Goal: Task Accomplishment & Management: Manage account settings

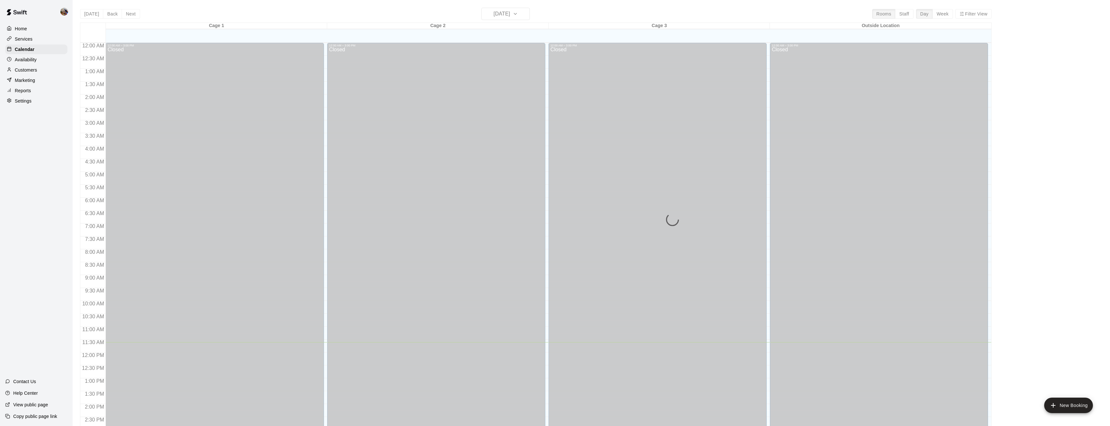
scroll to position [210, 0]
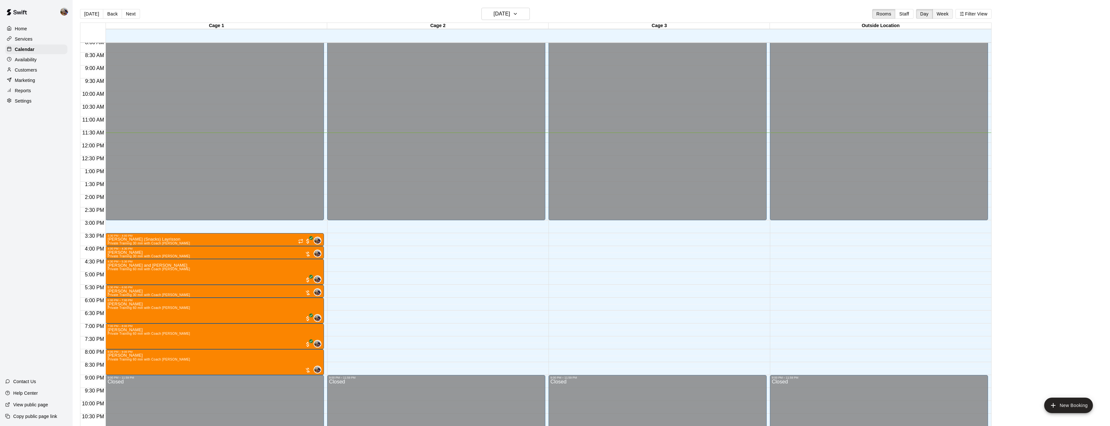
click at [944, 16] on button "Week" at bounding box center [943, 14] width 20 height 10
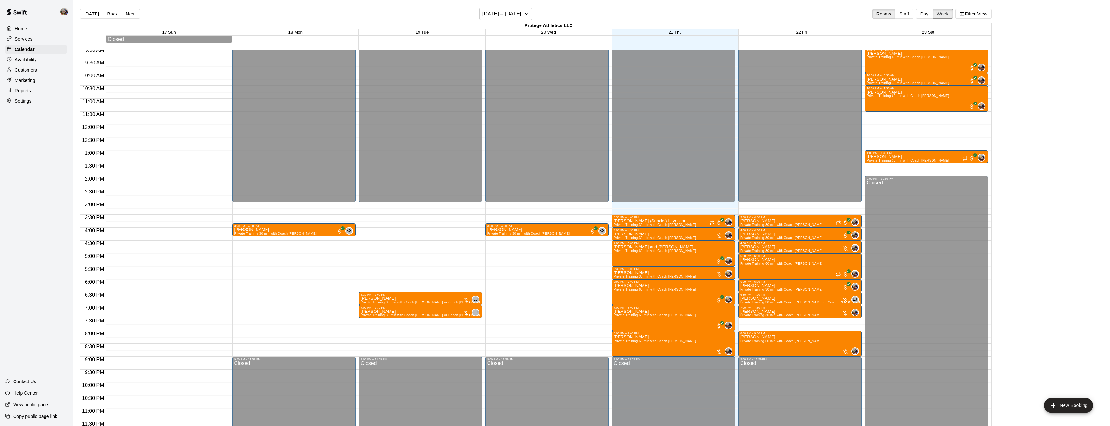
scroll to position [1, 0]
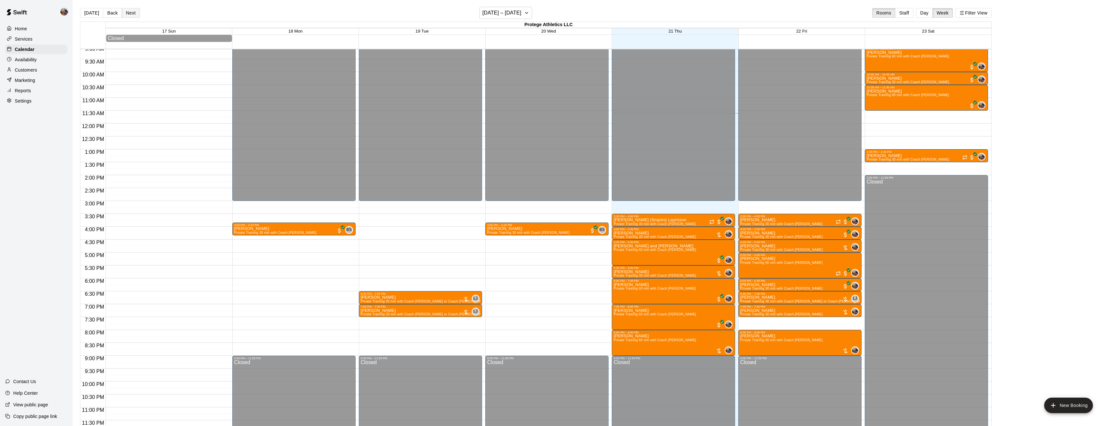
click at [128, 14] on button "Next" at bounding box center [131, 13] width 18 height 10
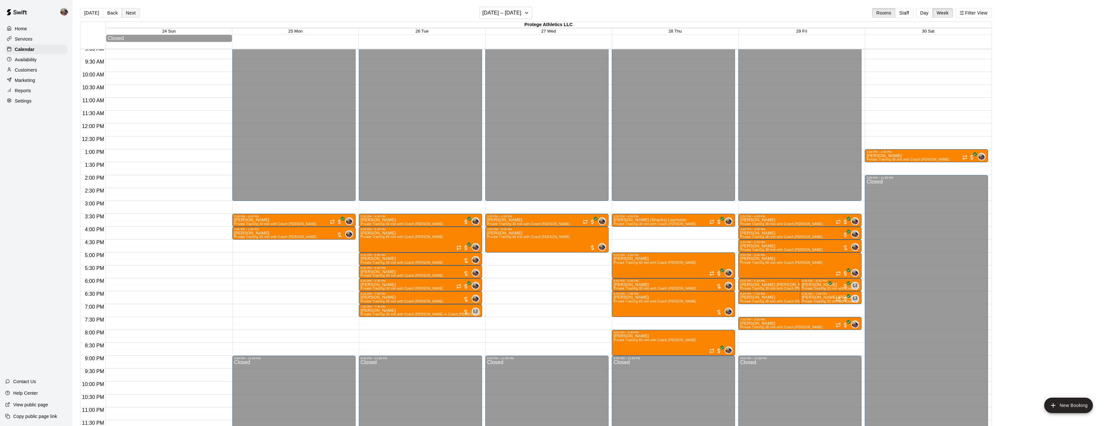
click at [132, 11] on button "Next" at bounding box center [131, 13] width 18 height 10
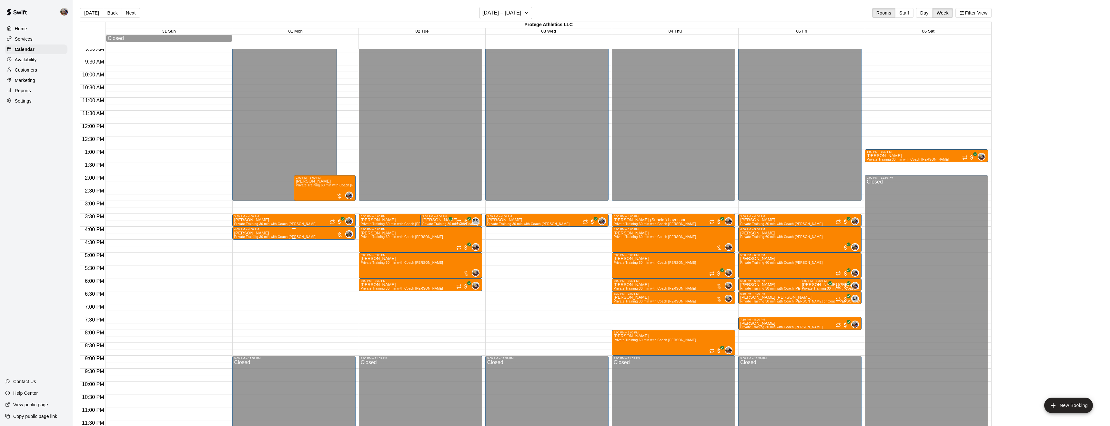
click at [248, 233] on p "Harrison Glover" at bounding box center [275, 233] width 83 height 0
click at [240, 239] on icon "edit" at bounding box center [241, 240] width 8 height 8
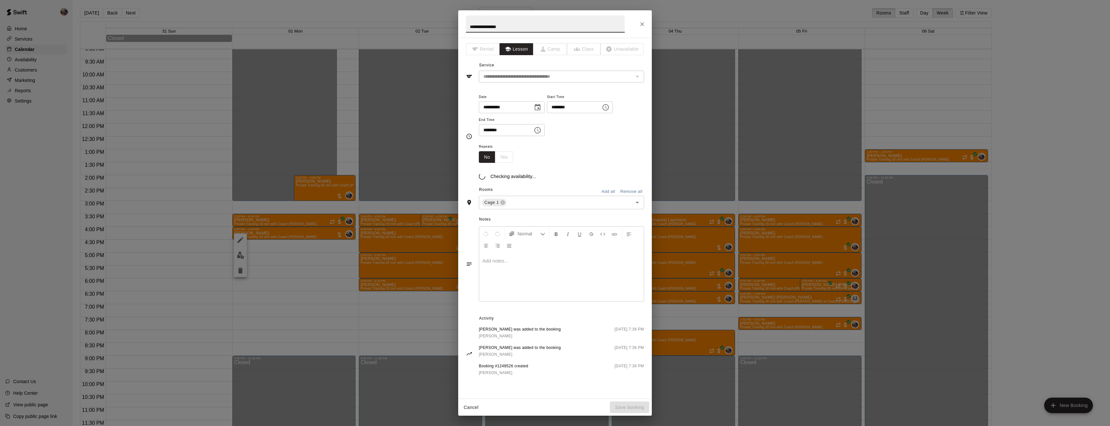
type input "**********"
click at [541, 106] on icon "Choose date, selected date is Sep 1, 2025" at bounding box center [538, 107] width 6 height 6
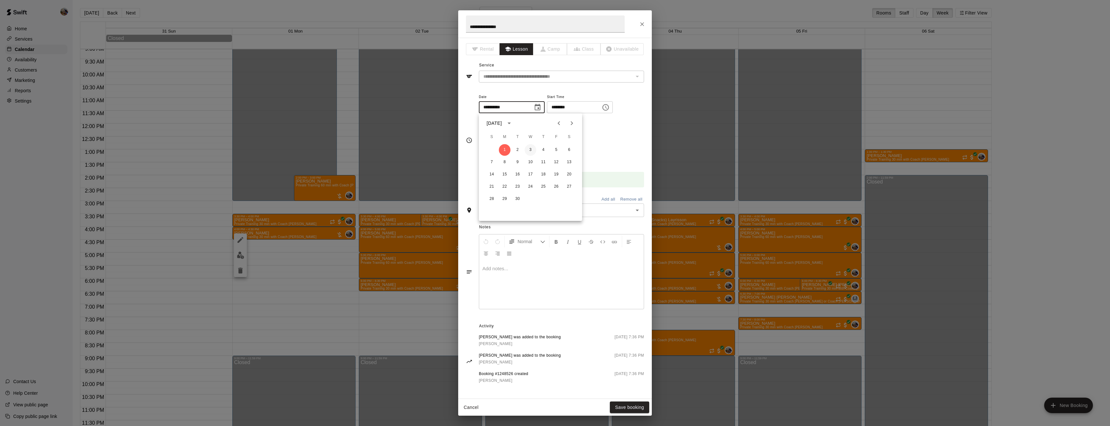
click at [533, 149] on button "3" at bounding box center [531, 150] width 12 height 12
type input "**********"
click at [635, 409] on button "Save booking" at bounding box center [629, 408] width 39 height 12
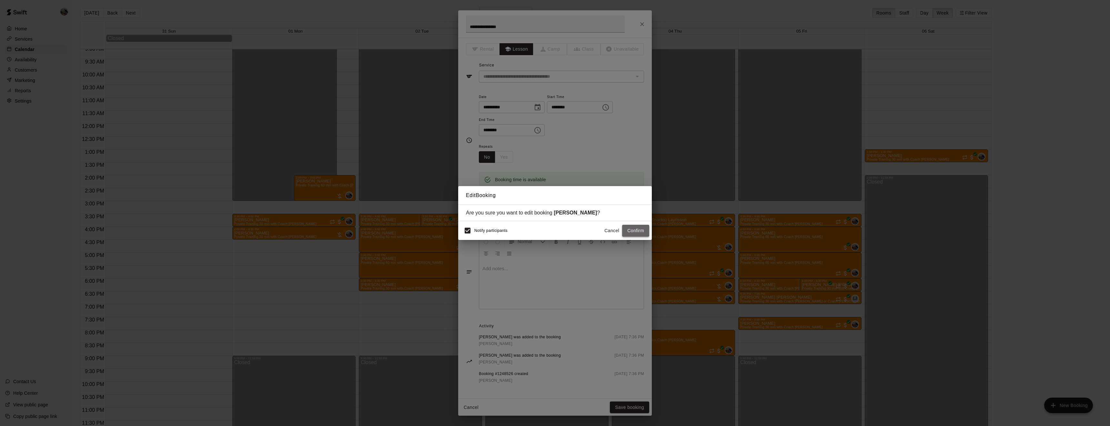
click at [638, 233] on button "Confirm" at bounding box center [635, 231] width 27 height 12
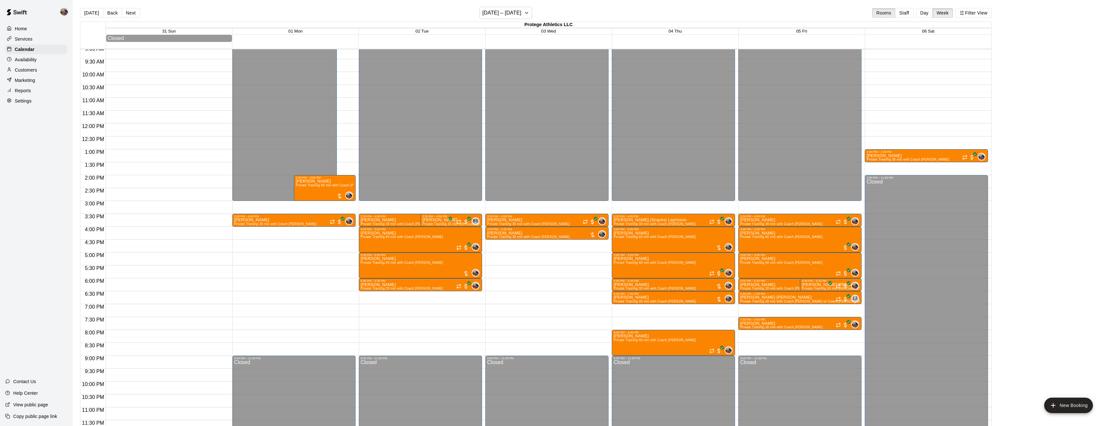
click at [862, 295] on div at bounding box center [802, 294] width 126 height 6
drag, startPoint x: 863, startPoint y: 293, endPoint x: 863, endPoint y: 306, distance: 12.3
drag, startPoint x: 862, startPoint y: 292, endPoint x: 863, endPoint y: 302, distance: 9.4
drag, startPoint x: 844, startPoint y: 306, endPoint x: 844, endPoint y: 314, distance: 7.7
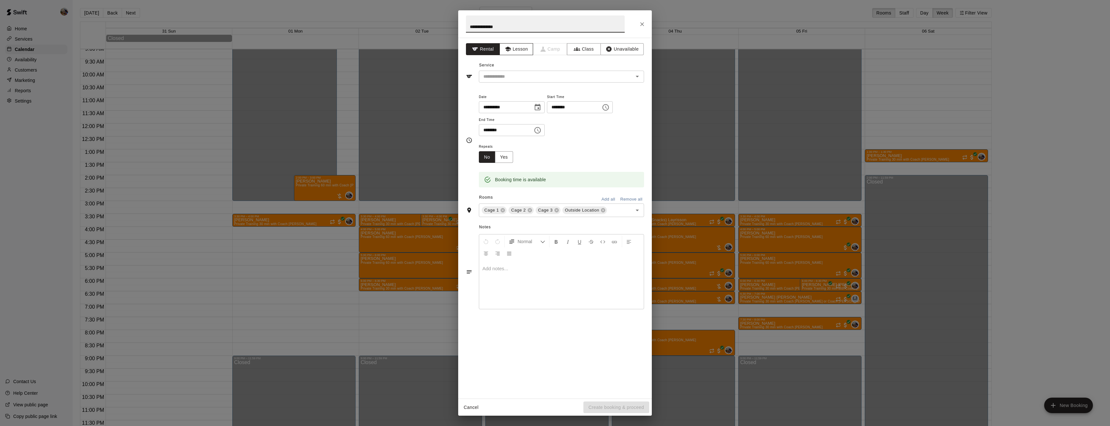
type input "**********"
click at [515, 49] on button "Lesson" at bounding box center [517, 49] width 34 height 12
click at [513, 80] on div "​" at bounding box center [561, 77] width 165 height 12
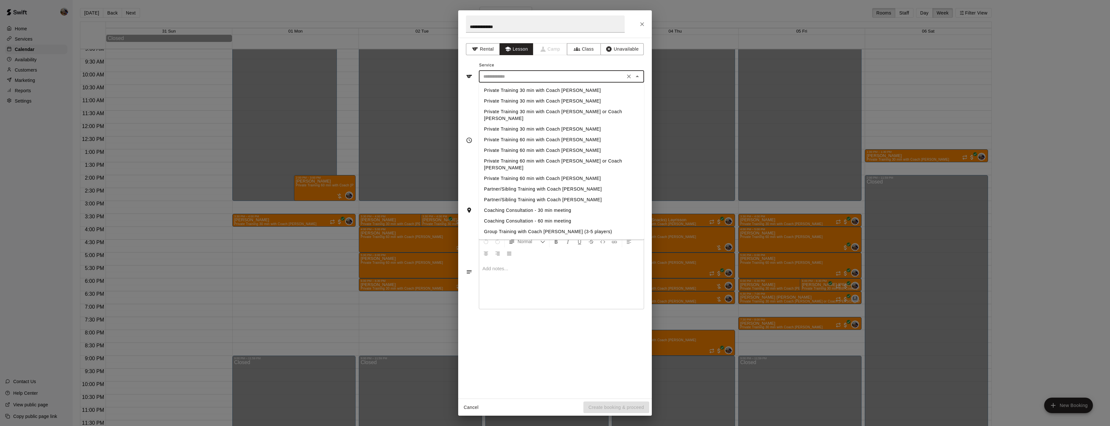
click at [544, 92] on li "Private Training 30 min with Coach [PERSON_NAME]" at bounding box center [561, 90] width 165 height 11
type input "**********"
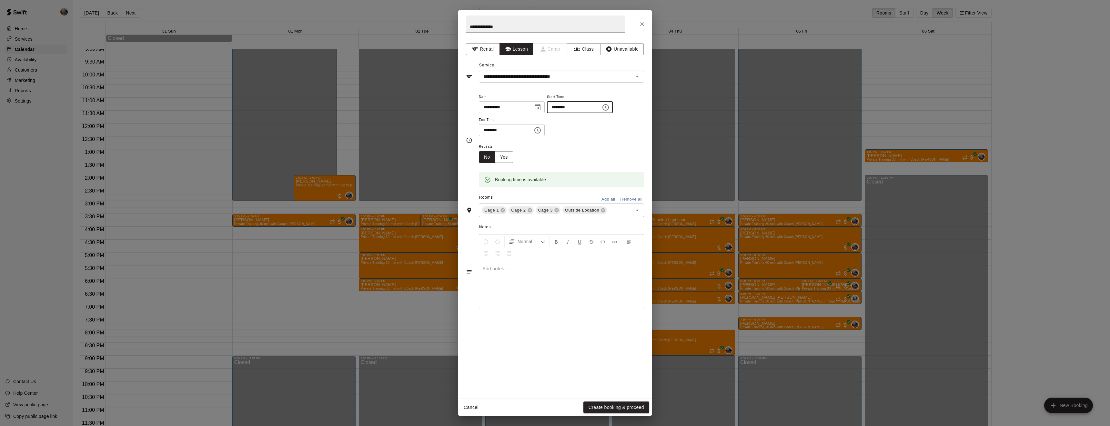
click at [547, 113] on input "********" at bounding box center [572, 107] width 50 height 12
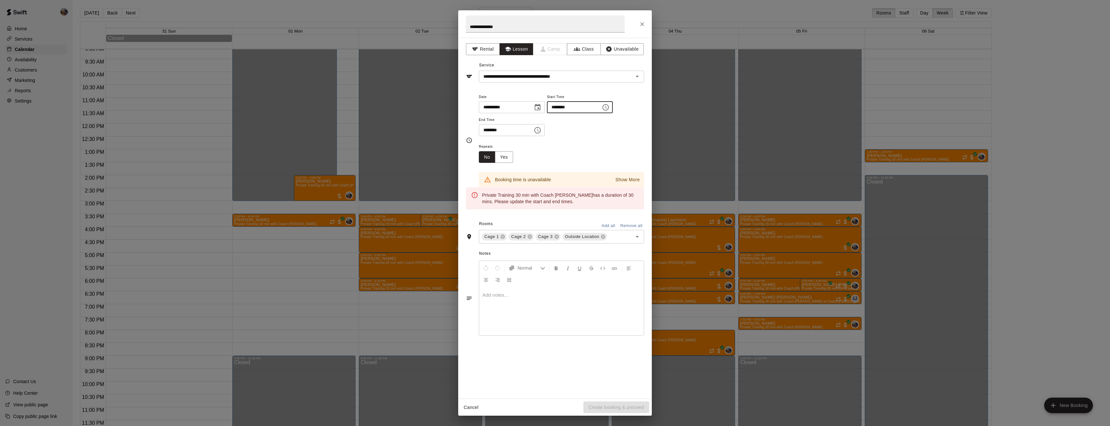
click at [547, 113] on input "********" at bounding box center [572, 107] width 50 height 12
type input "********"
click at [487, 136] on input "********" at bounding box center [504, 130] width 50 height 12
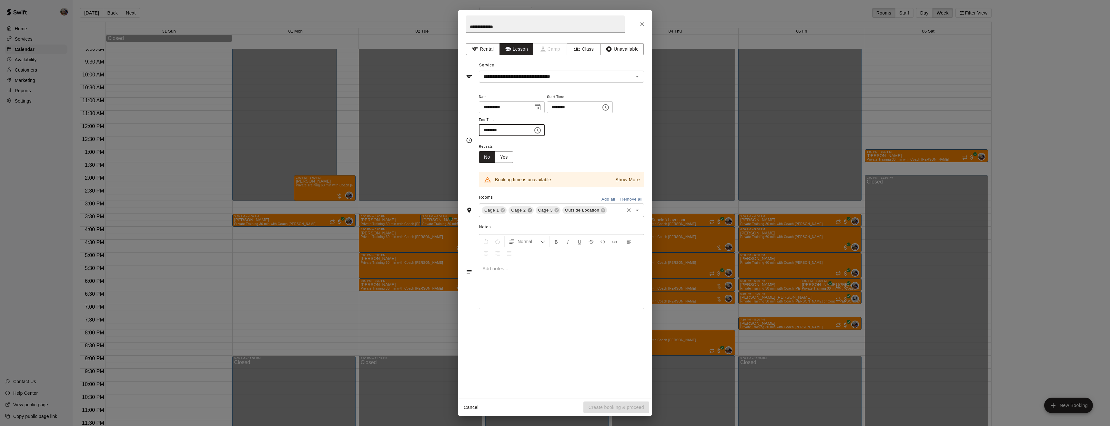
click at [528, 213] on icon at bounding box center [530, 211] width 4 height 4
click at [547, 213] on icon at bounding box center [549, 210] width 5 height 5
type input "********"
click at [620, 407] on button "Create booking & proceed" at bounding box center [617, 408] width 66 height 12
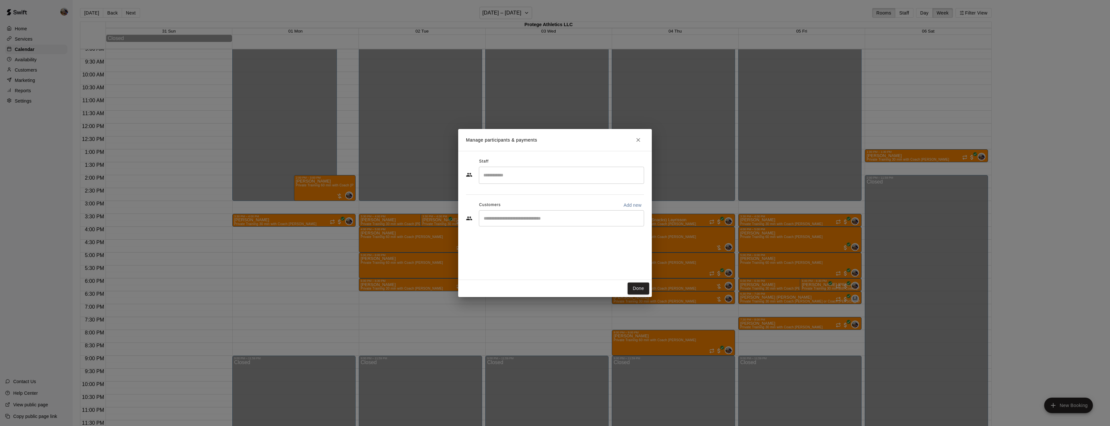
click at [513, 181] on input "Search staff" at bounding box center [561, 175] width 159 height 11
click at [513, 180] on input "Search staff" at bounding box center [561, 175] width 159 height 11
click at [511, 198] on p "[PERSON_NAME]" at bounding box center [514, 194] width 39 height 7
type input "******"
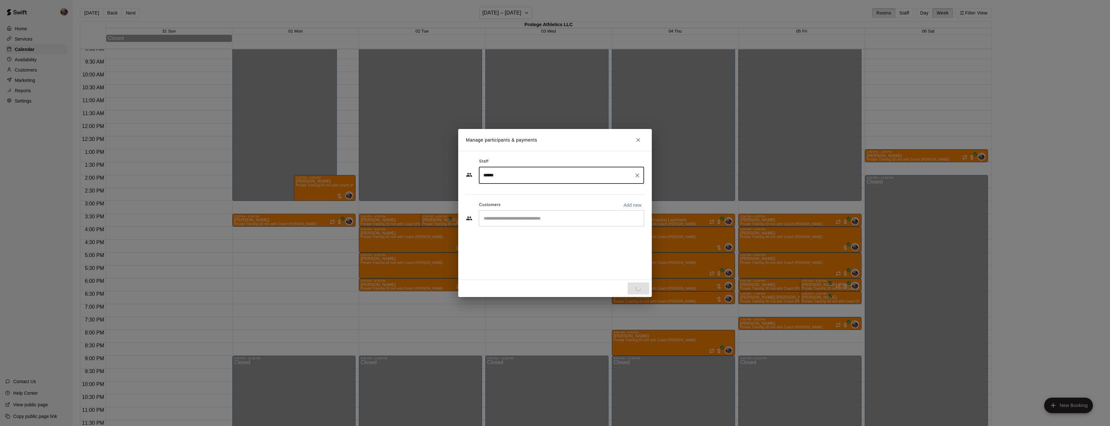
click at [508, 221] on input "Start typing to search customers..." at bounding box center [561, 218] width 159 height 6
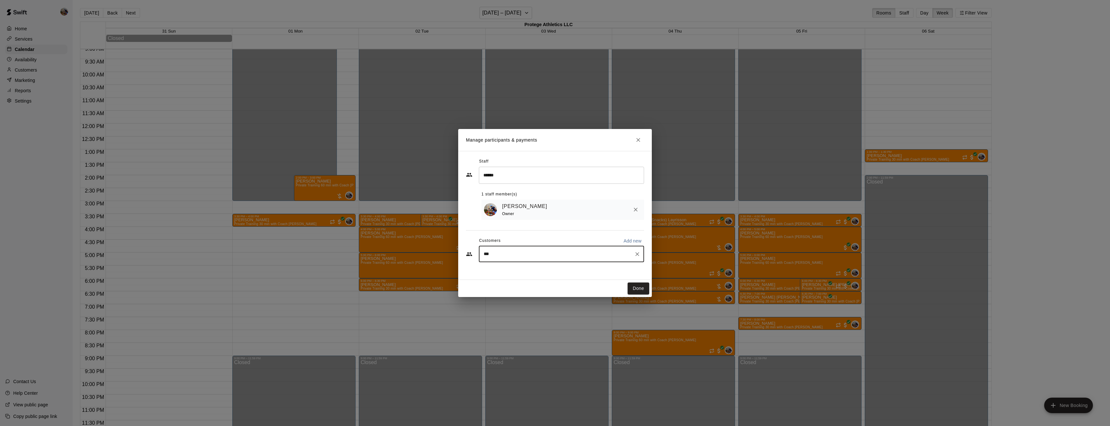
type input "****"
click at [506, 273] on div "Matthew Almazan slalmazan@yahoo.com" at bounding box center [531, 273] width 69 height 14
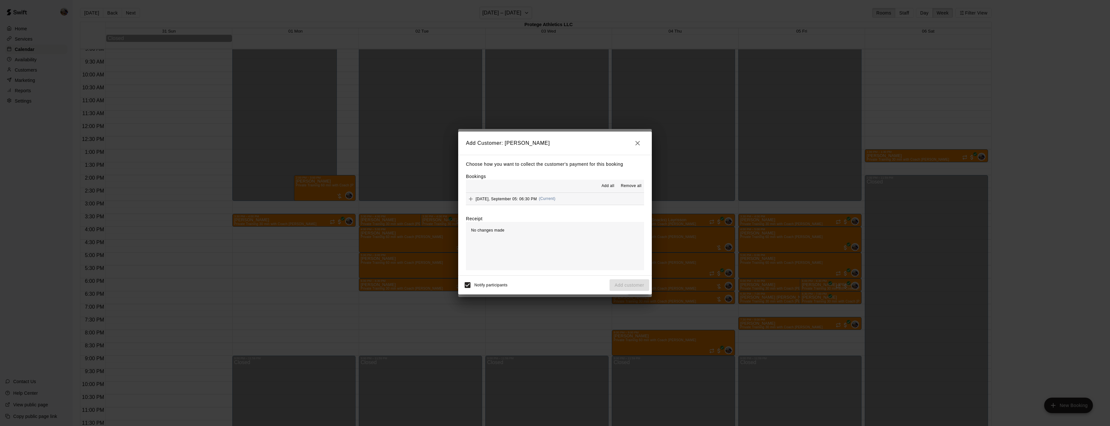
click at [611, 185] on span "Add all" at bounding box center [608, 186] width 13 height 6
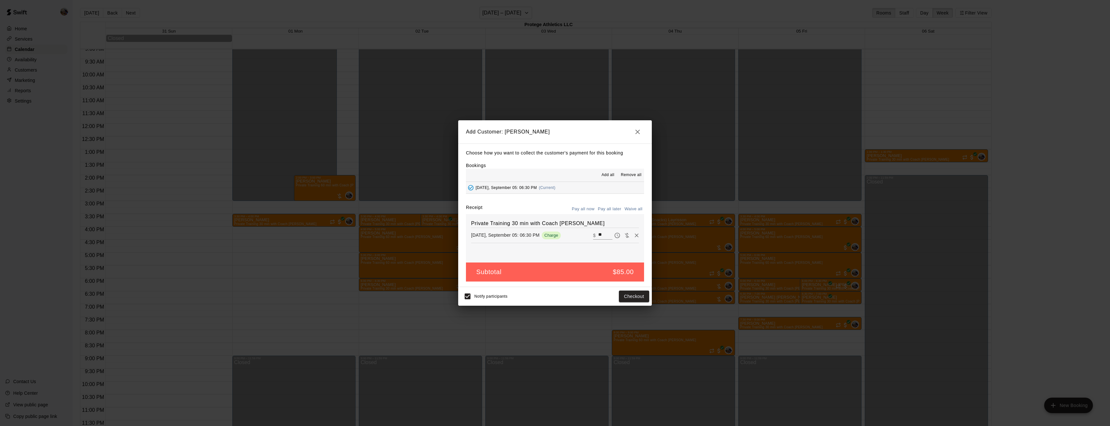
click at [636, 209] on button "Waive all" at bounding box center [633, 209] width 21 height 10
type input "*"
click at [625, 297] on button "Add customer" at bounding box center [630, 297] width 40 height 12
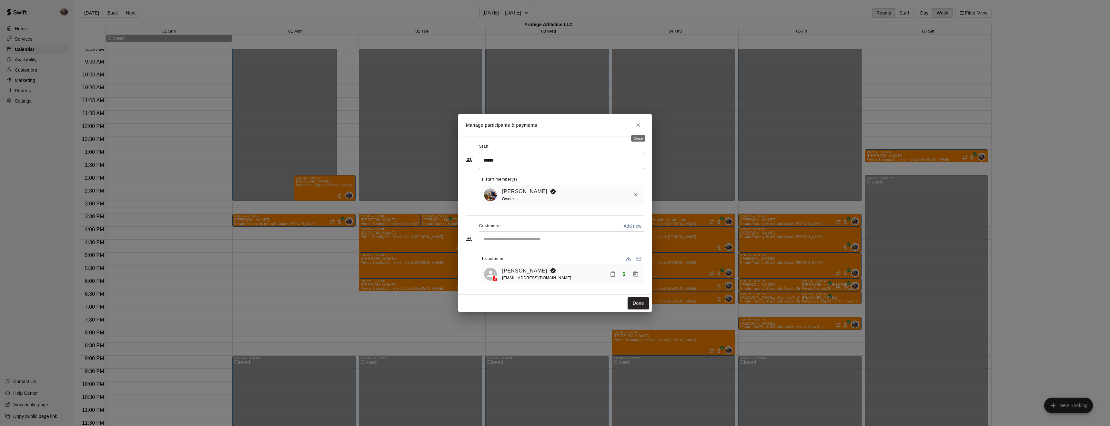
click at [639, 127] on icon "Close" at bounding box center [638, 125] width 6 height 6
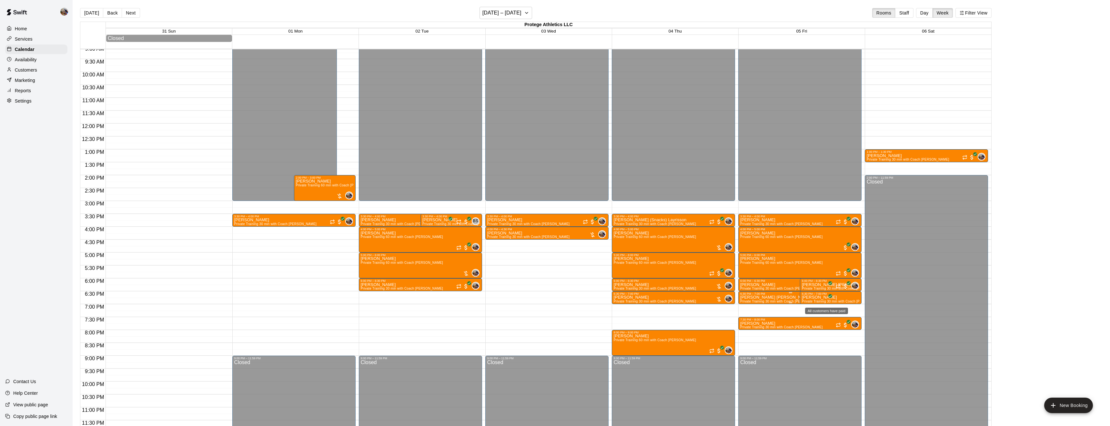
click at [830, 298] on icon "All customers have paid" at bounding box center [831, 296] width 4 height 4
click at [835, 331] on icon "delete" at bounding box center [835, 332] width 5 height 6
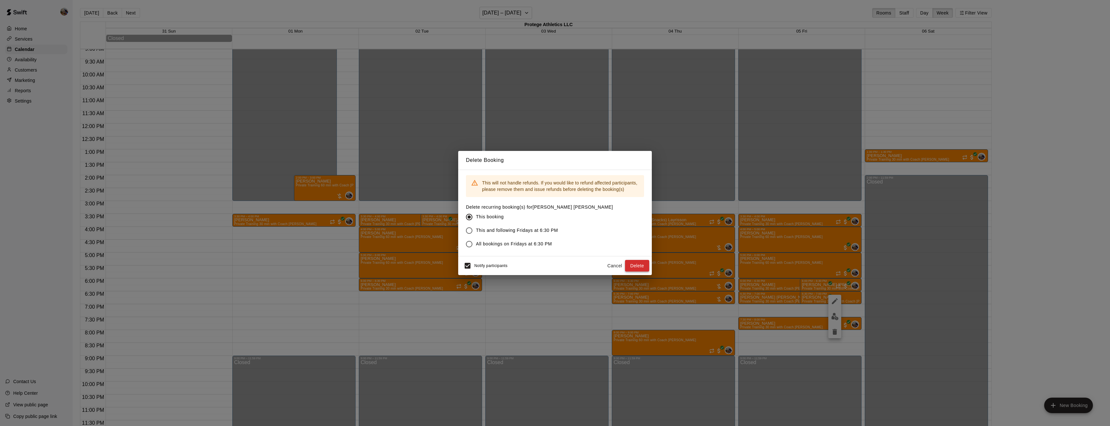
click at [636, 264] on button "Delete" at bounding box center [637, 266] width 24 height 12
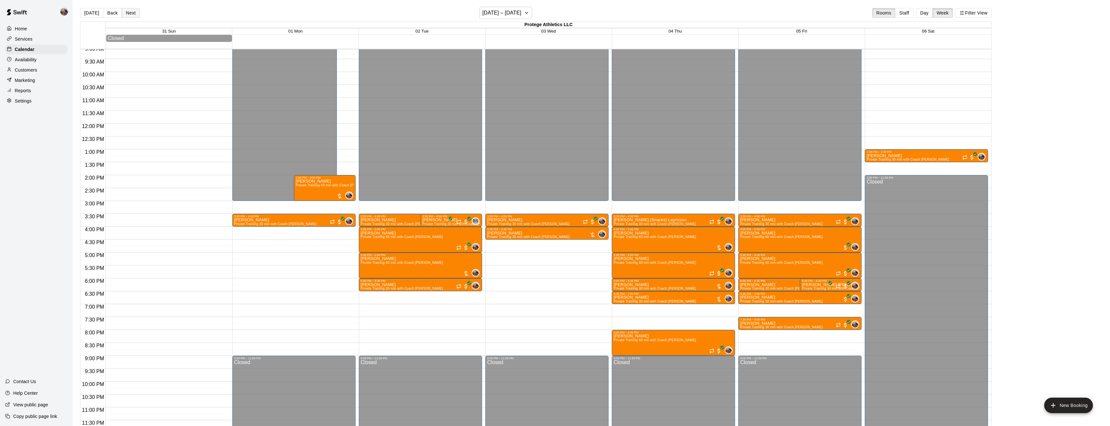
click at [128, 14] on button "Next" at bounding box center [131, 13] width 18 height 10
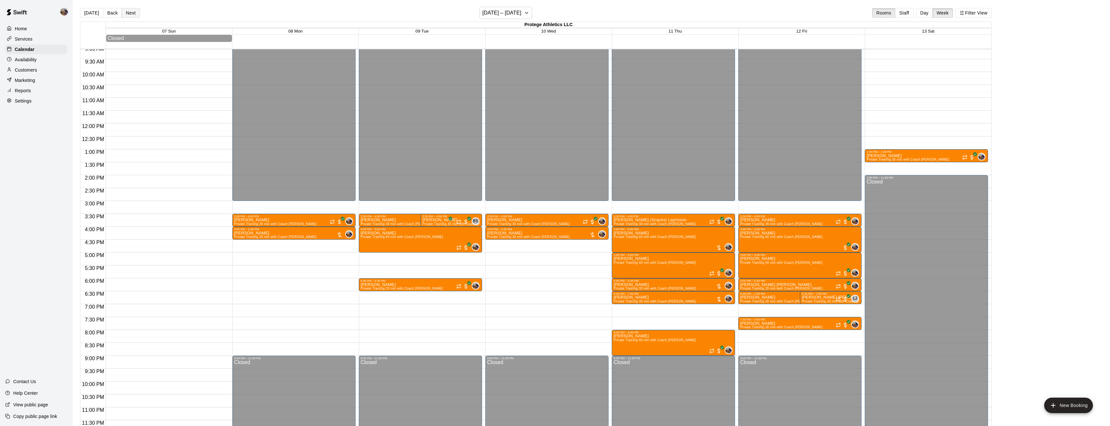
click at [128, 14] on button "Next" at bounding box center [131, 13] width 18 height 10
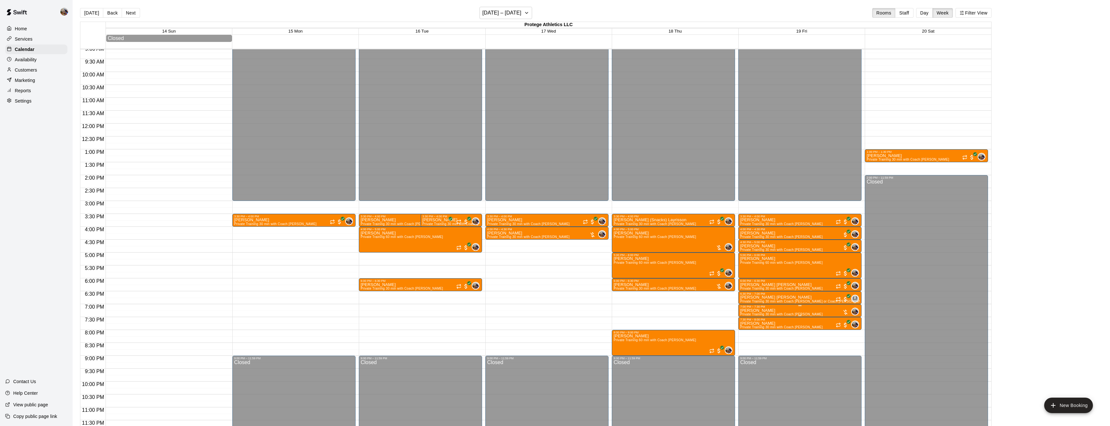
click at [749, 316] on icon "edit" at bounding box center [747, 316] width 8 height 8
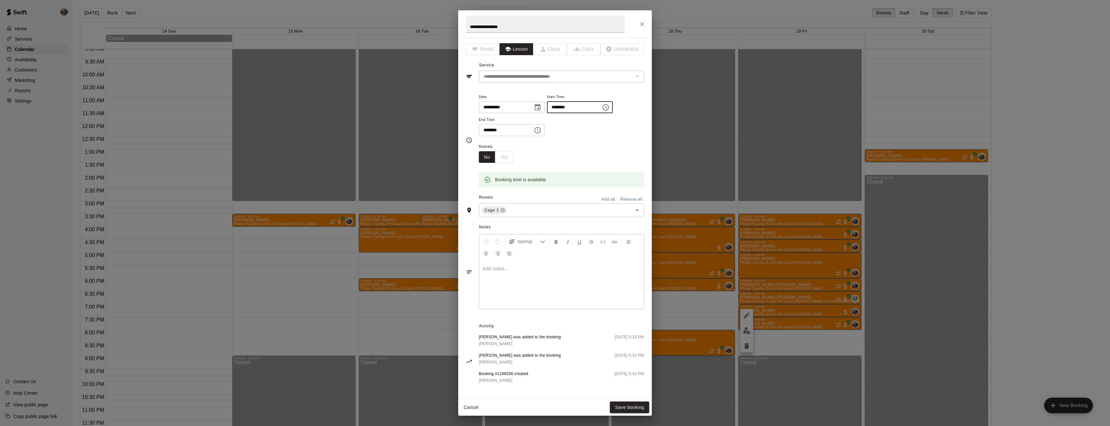
click at [547, 113] on input "********" at bounding box center [572, 107] width 50 height 12
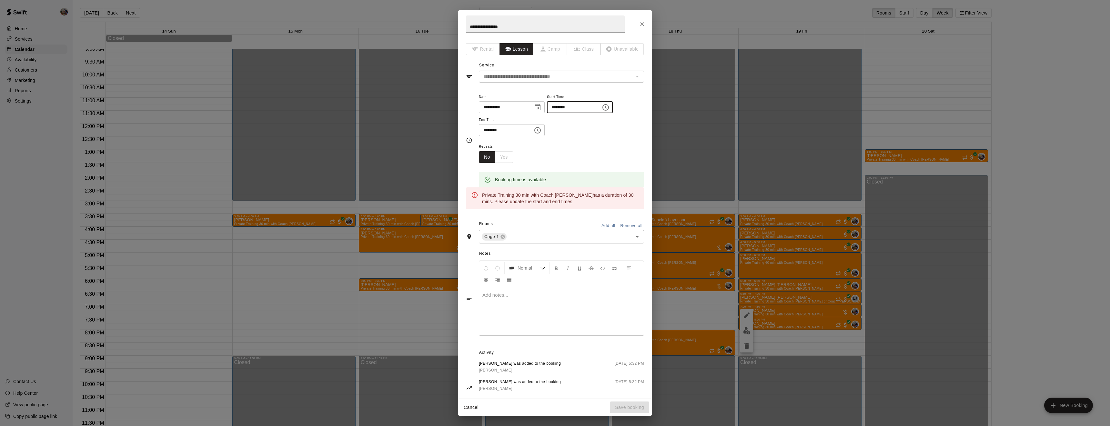
click at [547, 113] on input "********" at bounding box center [572, 107] width 50 height 12
type input "********"
click at [494, 136] on input "********" at bounding box center [504, 130] width 50 height 12
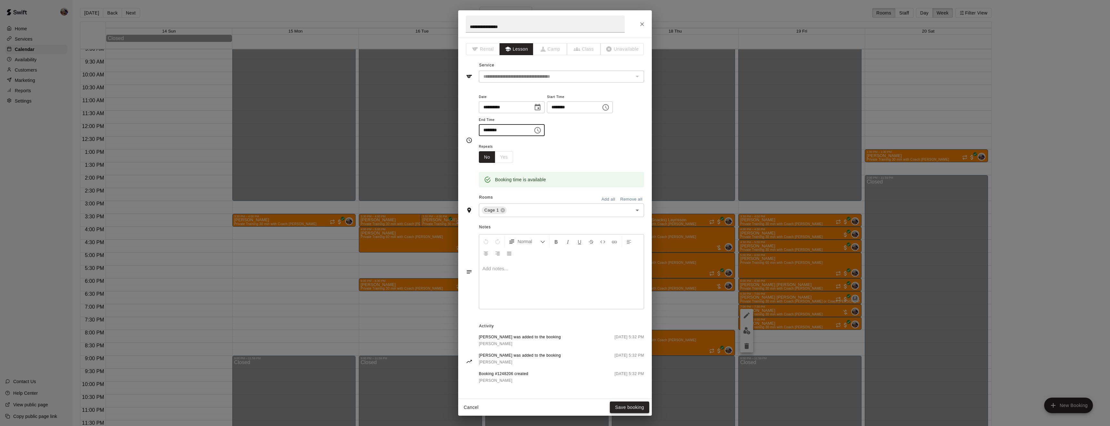
type input "********"
click at [635, 407] on button "Save booking" at bounding box center [629, 408] width 39 height 12
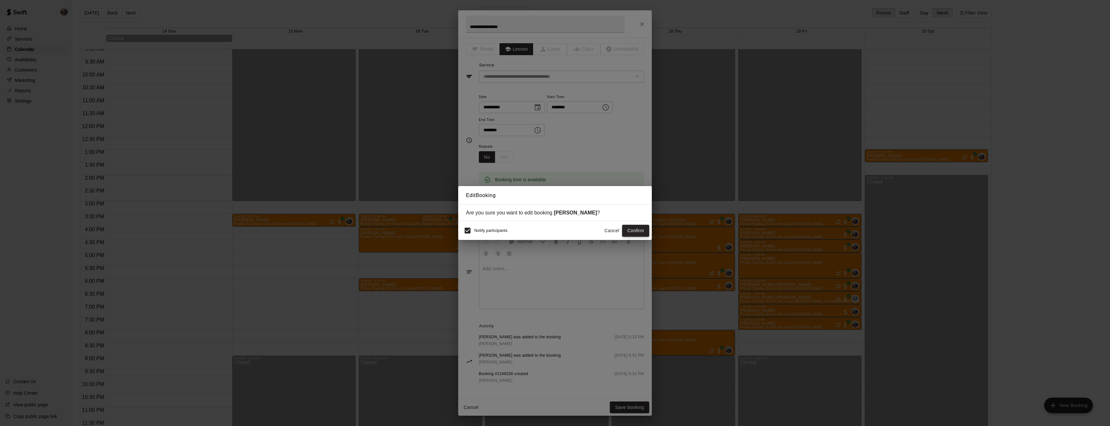
click at [644, 232] on button "Confirm" at bounding box center [635, 231] width 27 height 12
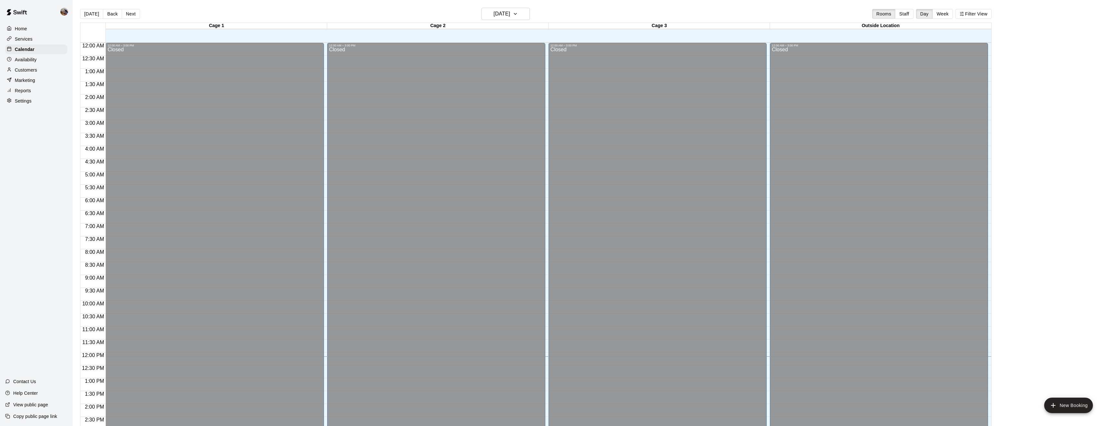
scroll to position [210, 0]
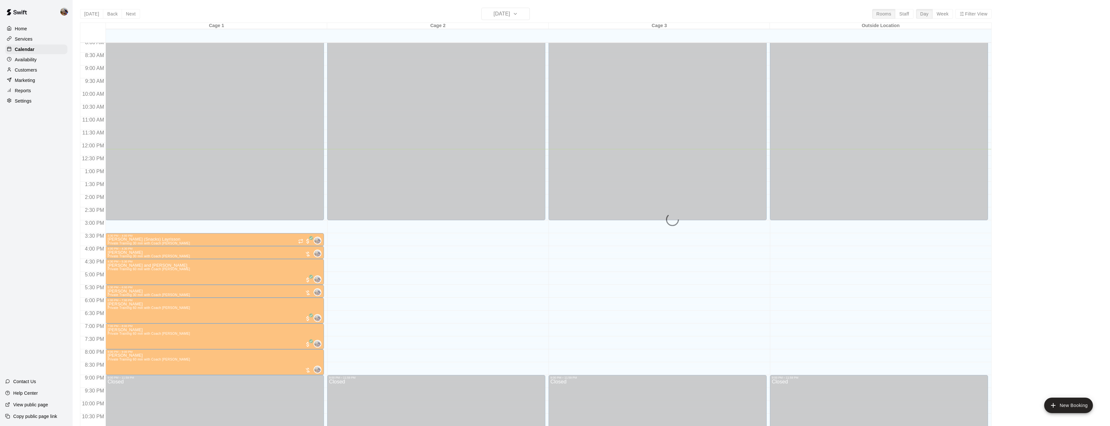
click at [944, 17] on div "Today Back Next Thursday Aug 21 Rooms Staff Day Week Filter View Cage 1 21 Thu …" at bounding box center [536, 221] width 912 height 426
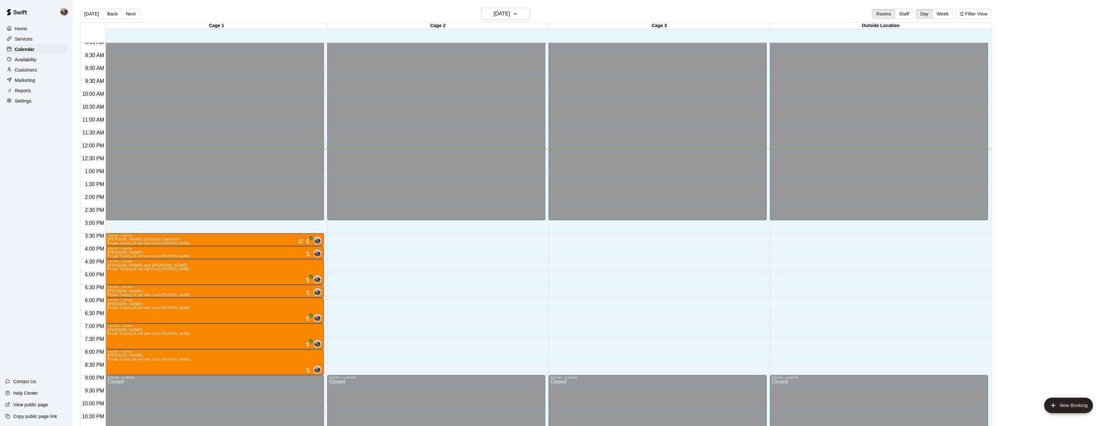
click at [944, 14] on button "Week" at bounding box center [943, 14] width 20 height 10
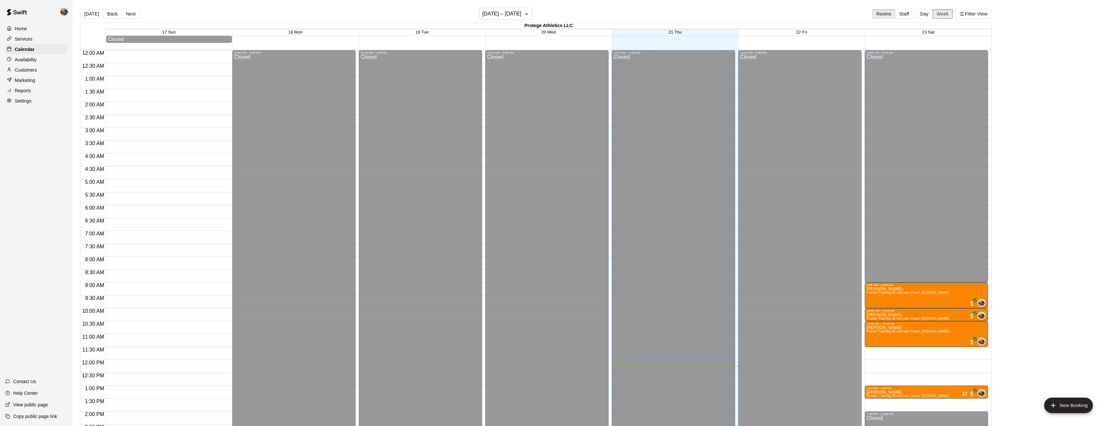
scroll to position [236, 0]
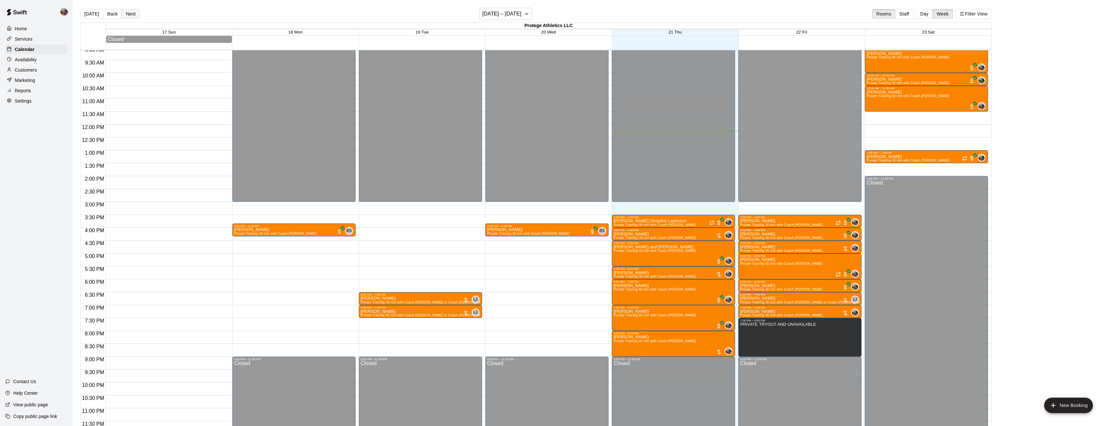
click at [134, 13] on button "Next" at bounding box center [131, 14] width 18 height 10
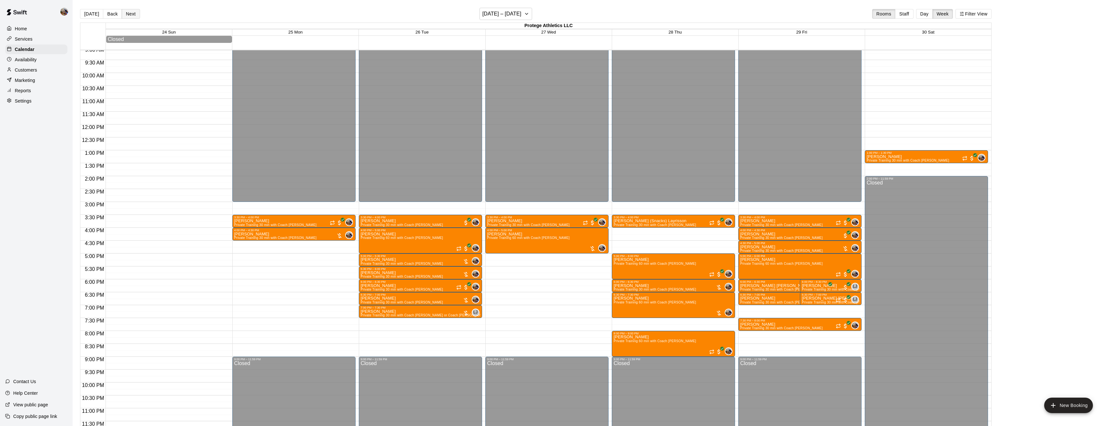
click at [128, 16] on button "Next" at bounding box center [131, 14] width 18 height 10
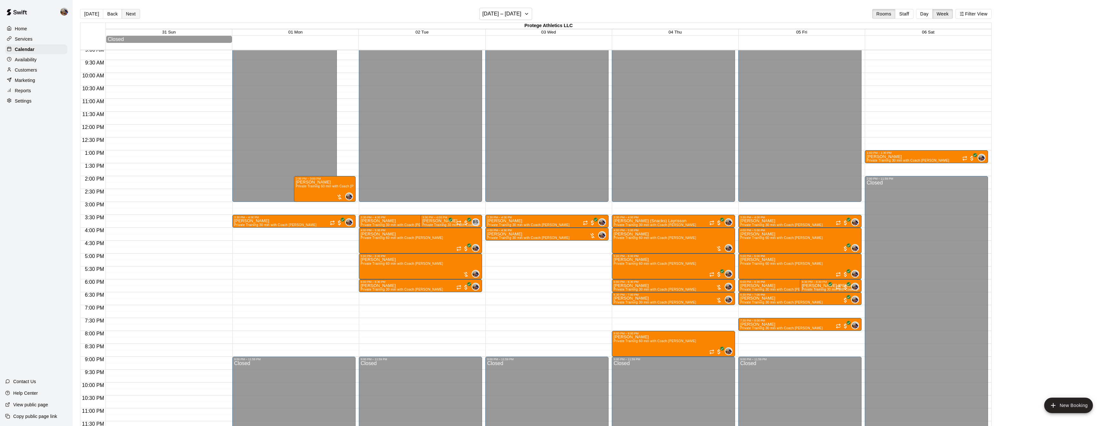
click at [130, 13] on button "Next" at bounding box center [131, 14] width 18 height 10
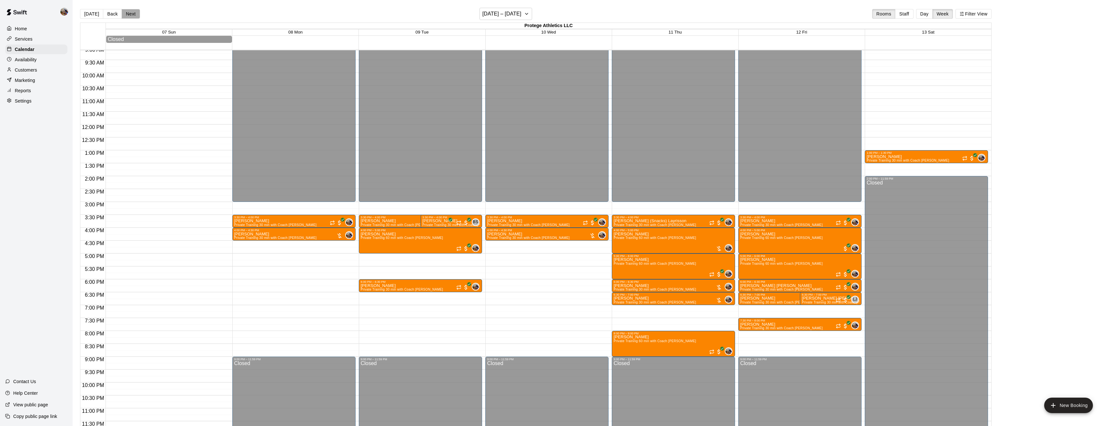
click at [132, 12] on button "Next" at bounding box center [131, 14] width 18 height 10
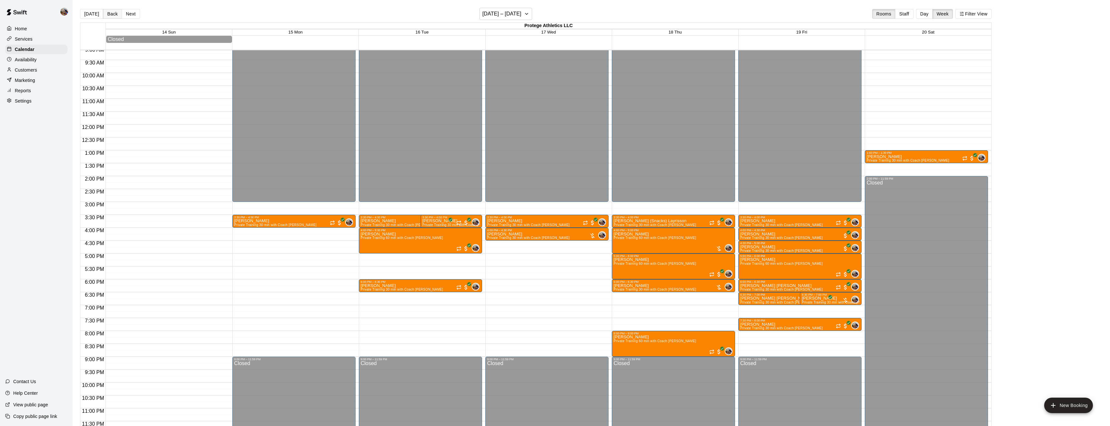
click at [110, 15] on button "Back" at bounding box center [112, 14] width 19 height 10
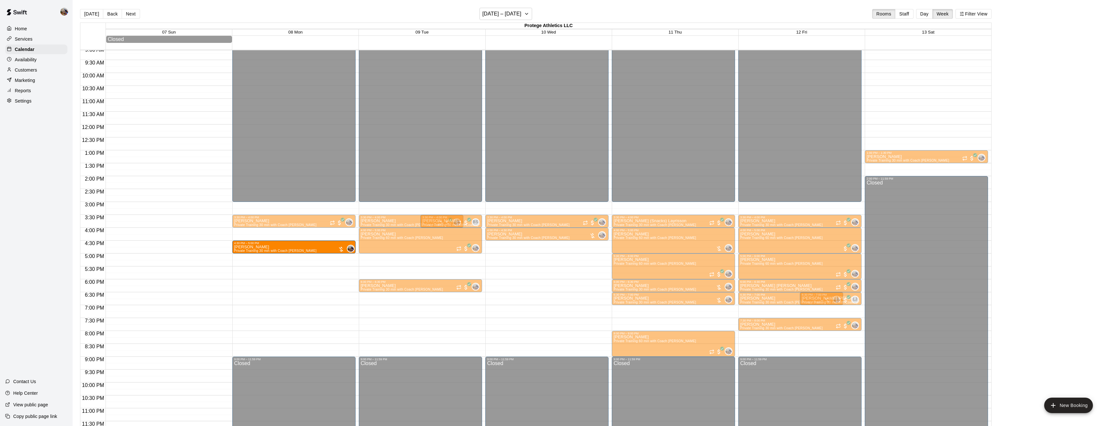
drag, startPoint x: 282, startPoint y: 236, endPoint x: 282, endPoint y: 249, distance: 13.2
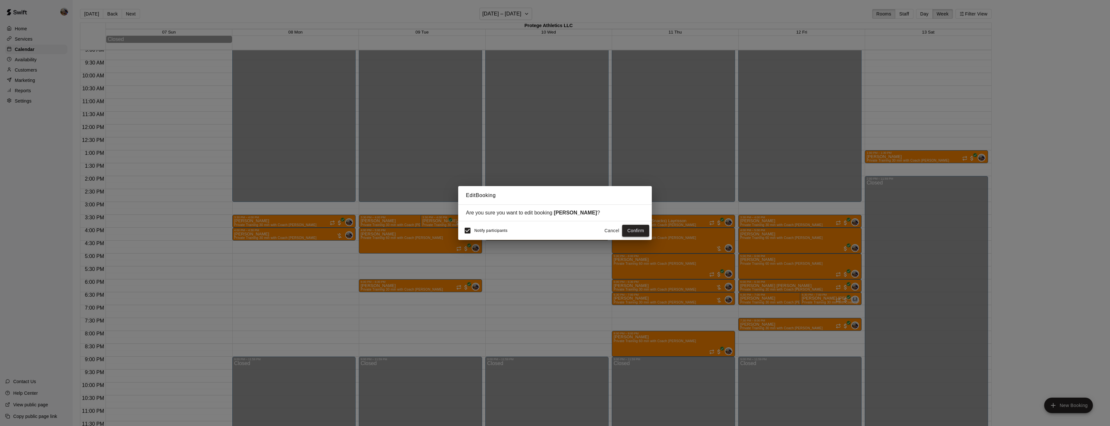
click at [629, 232] on button "Confirm" at bounding box center [635, 231] width 27 height 12
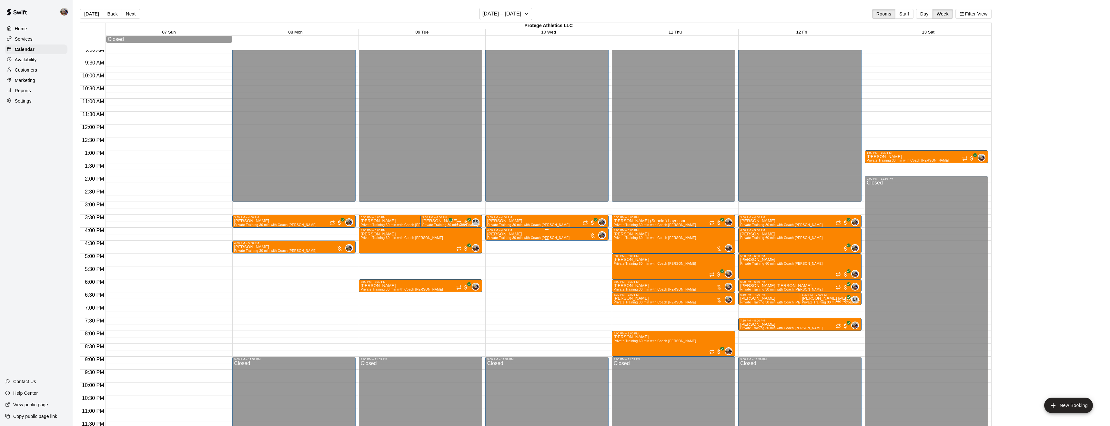
click at [496, 238] on icon "edit" at bounding box center [494, 239] width 6 height 6
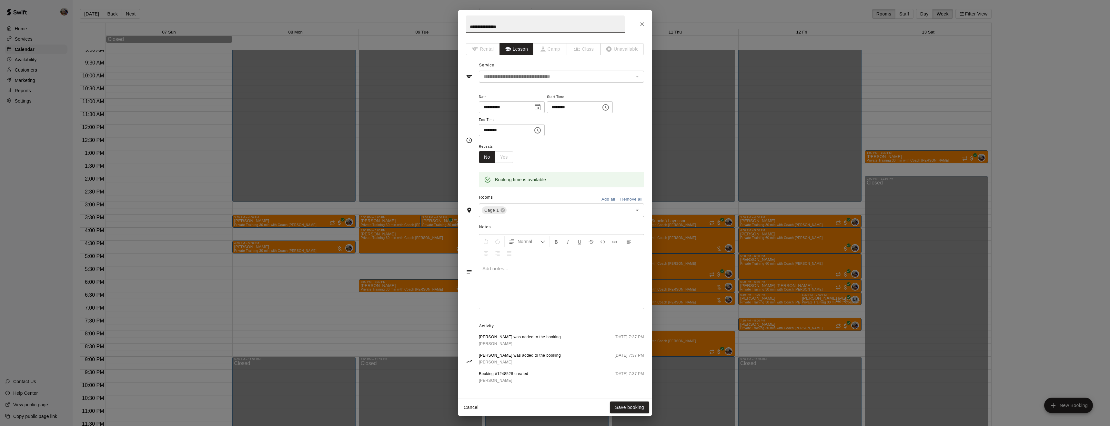
click at [542, 107] on icon "Choose date, selected date is Sep 10, 2025" at bounding box center [538, 108] width 8 height 8
click at [503, 160] on button "8" at bounding box center [505, 163] width 12 height 12
type input "**********"
click at [628, 406] on button "Save booking" at bounding box center [629, 408] width 39 height 12
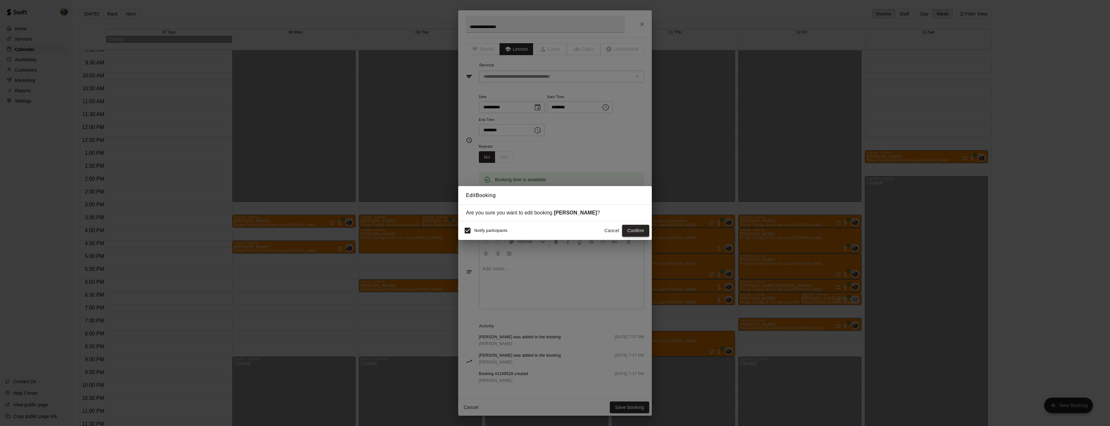
click at [640, 231] on button "Confirm" at bounding box center [635, 231] width 27 height 12
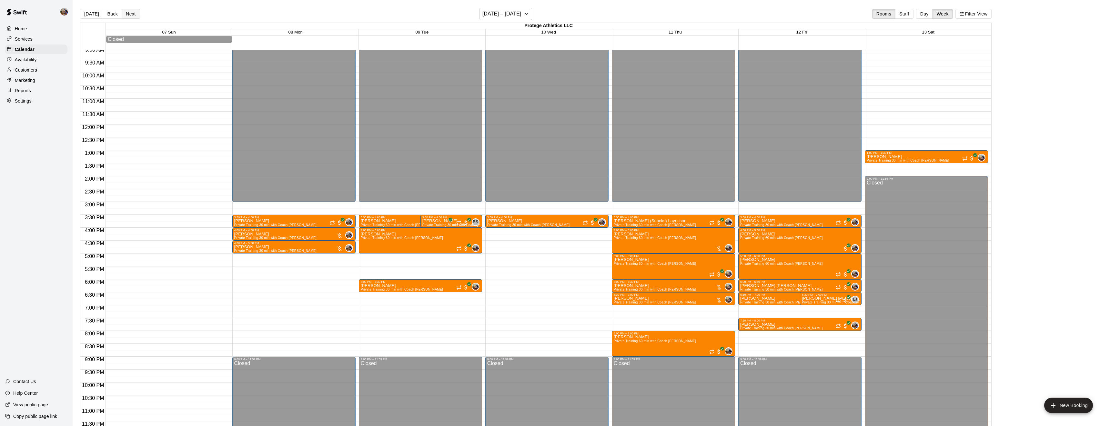
click at [135, 14] on button "Next" at bounding box center [131, 14] width 18 height 10
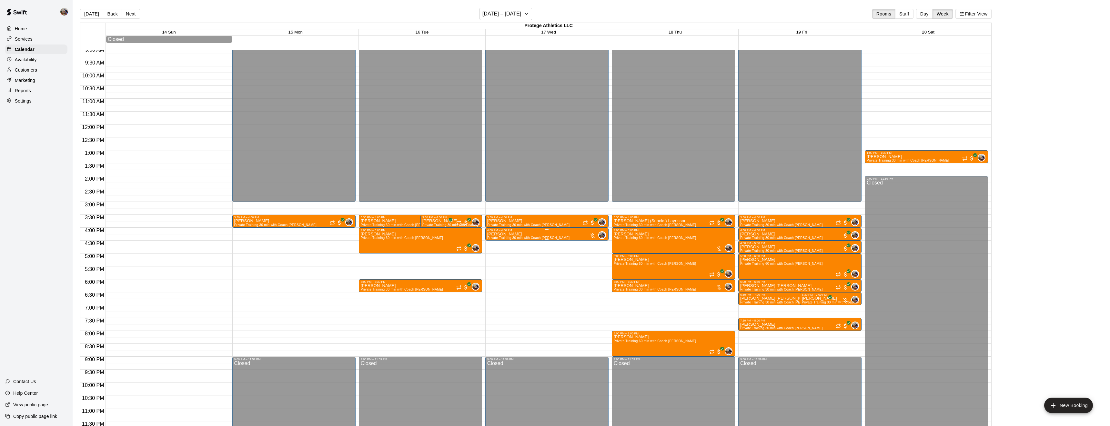
click at [554, 231] on div "4:00 PM – 4:30 PM" at bounding box center [546, 230] width 119 height 3
click at [494, 234] on icon "edit" at bounding box center [494, 236] width 6 height 6
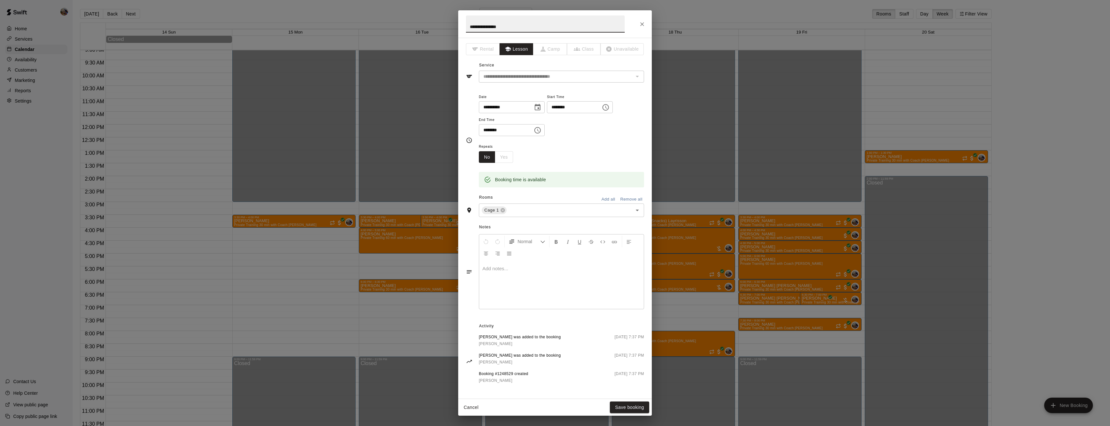
click at [542, 104] on icon "Choose date, selected date is Sep 17, 2025" at bounding box center [538, 108] width 8 height 8
click at [502, 174] on button "15" at bounding box center [505, 175] width 12 height 12
type input "**********"
click at [629, 407] on button "Save booking" at bounding box center [629, 408] width 39 height 12
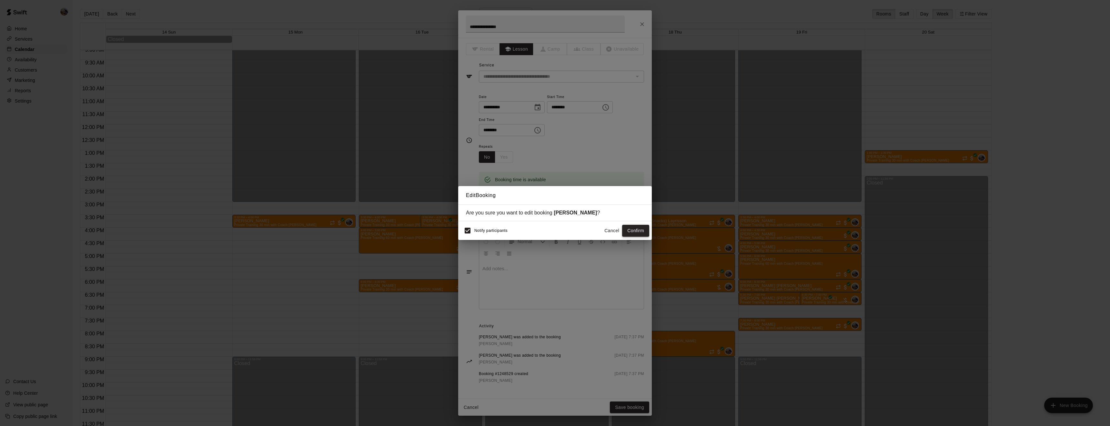
click at [636, 230] on button "Confirm" at bounding box center [635, 231] width 27 height 12
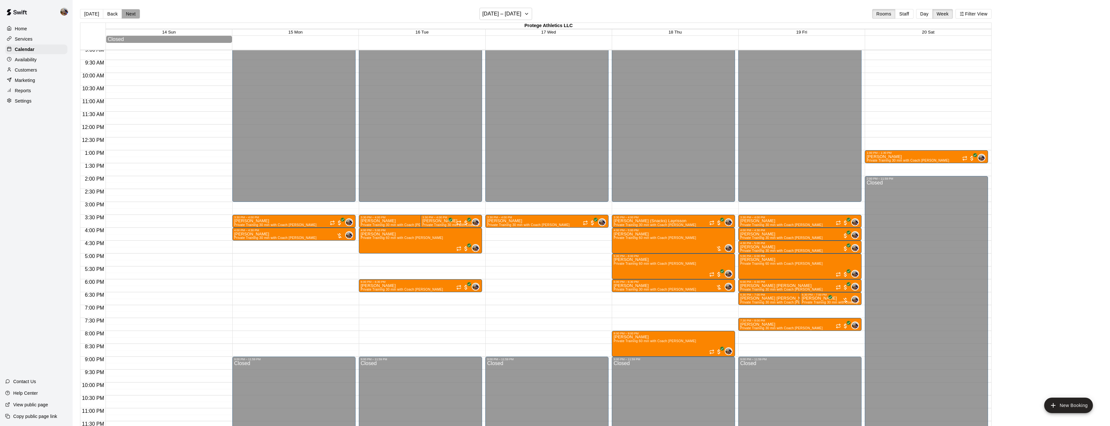
click at [132, 12] on button "Next" at bounding box center [131, 14] width 18 height 10
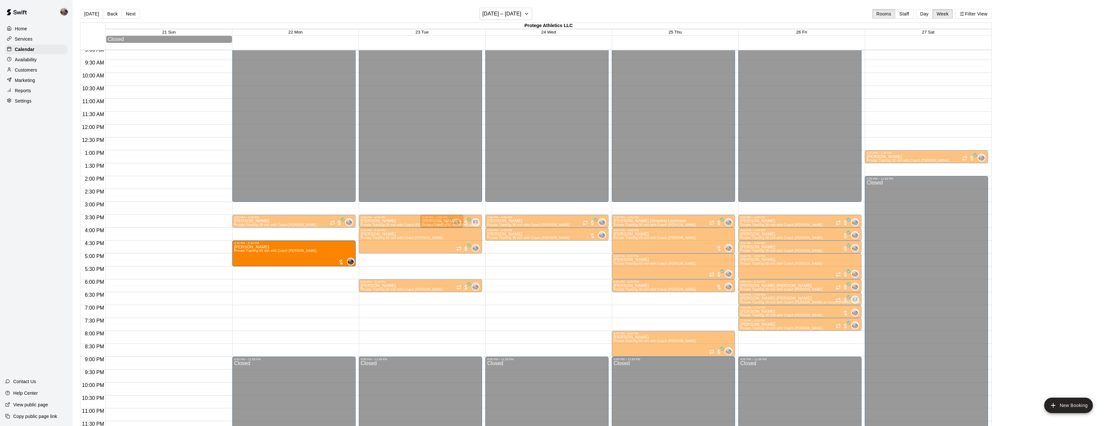
drag, startPoint x: 310, startPoint y: 239, endPoint x: 308, endPoint y: 258, distance: 19.4
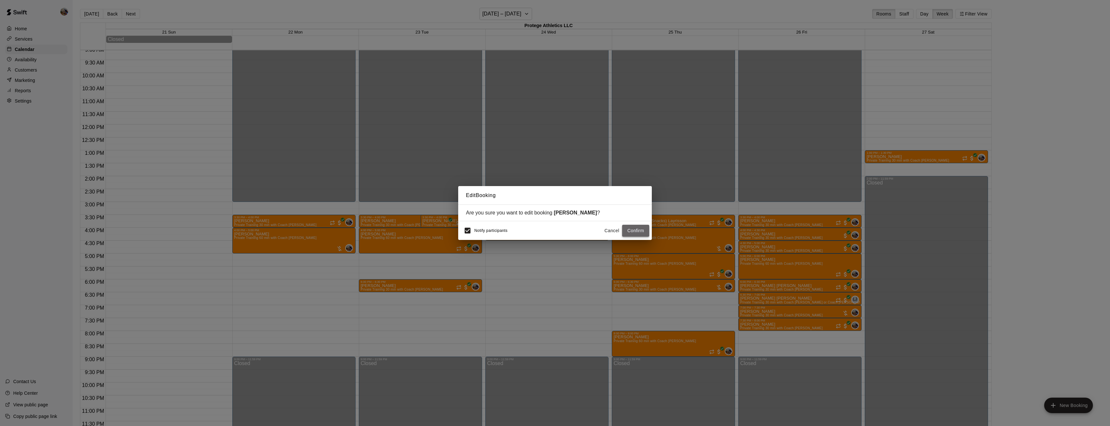
click at [636, 231] on button "Confirm" at bounding box center [635, 231] width 27 height 12
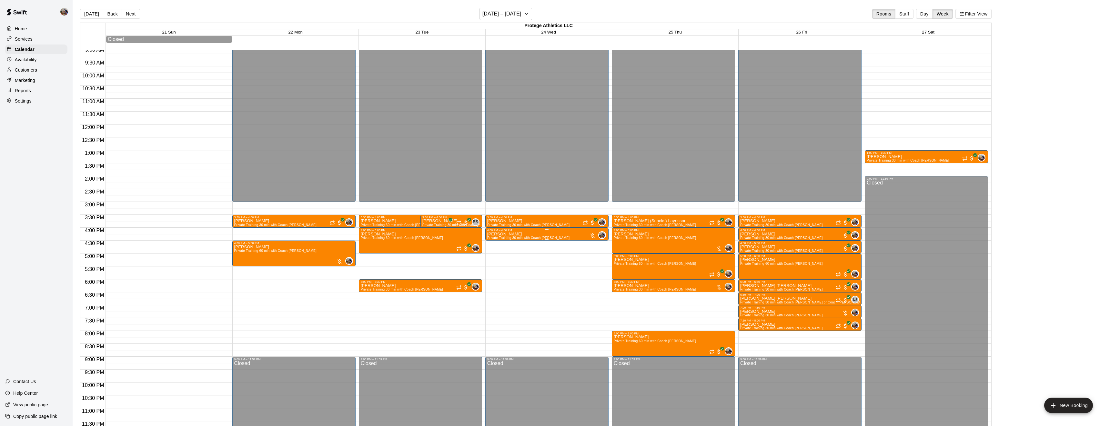
click at [496, 239] on icon "edit" at bounding box center [494, 239] width 8 height 8
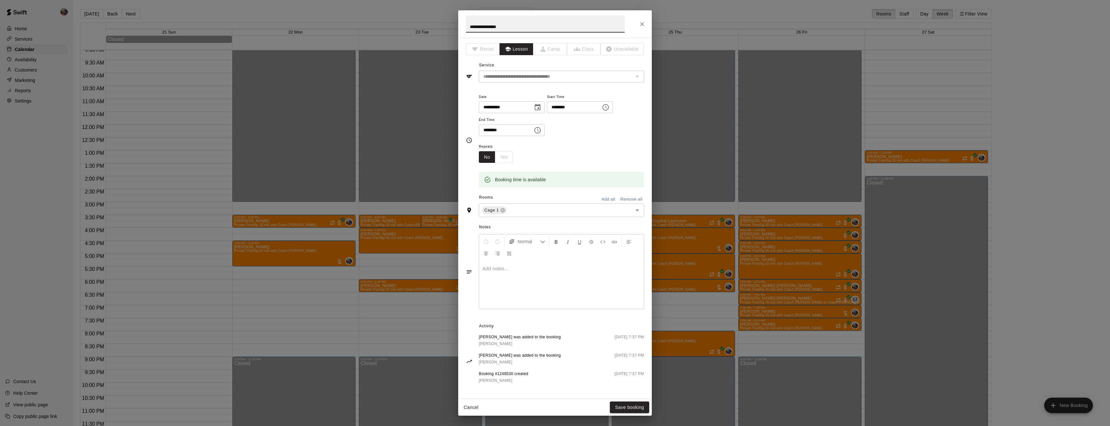
click at [542, 106] on icon "Choose date, selected date is Sep 24, 2025" at bounding box center [538, 108] width 8 height 8
click at [507, 187] on button "22" at bounding box center [505, 187] width 12 height 12
type input "**********"
click at [631, 408] on button "Save booking" at bounding box center [629, 408] width 39 height 12
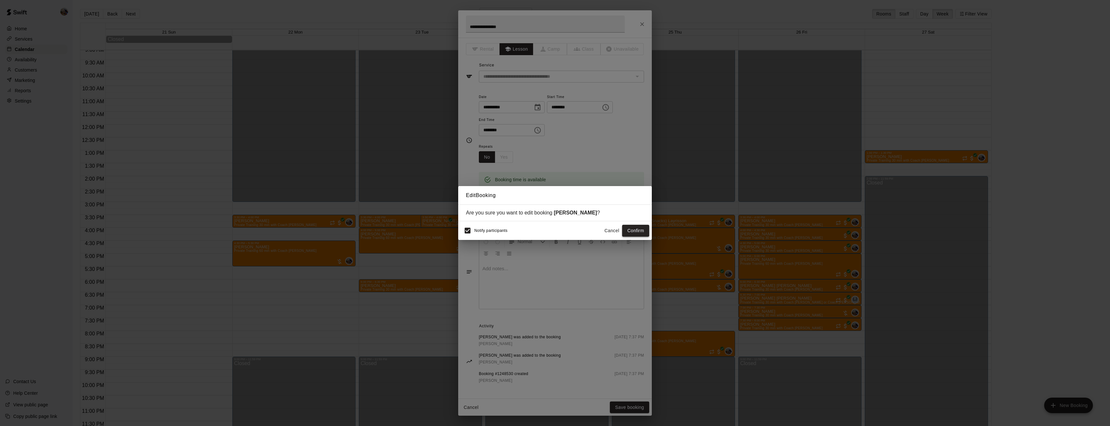
click at [639, 228] on button "Confirm" at bounding box center [635, 231] width 27 height 12
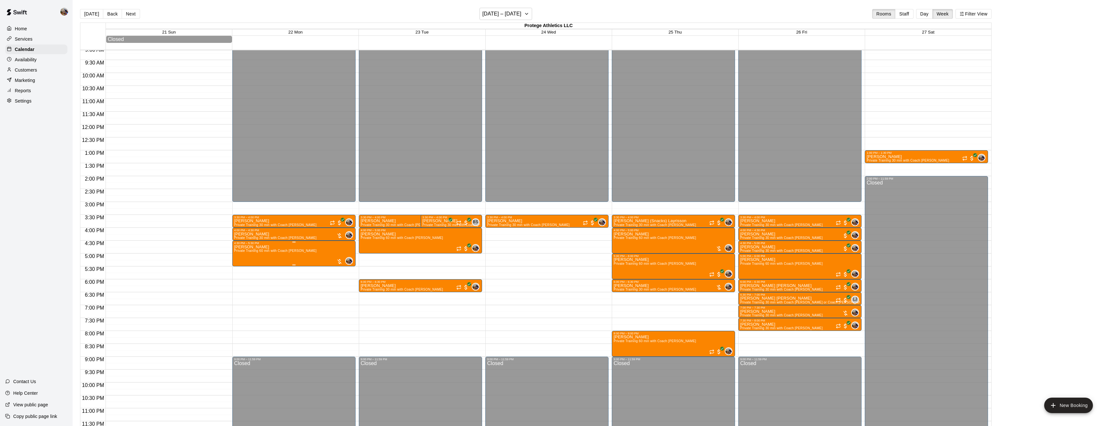
click at [239, 286] on icon "delete" at bounding box center [241, 283] width 8 height 8
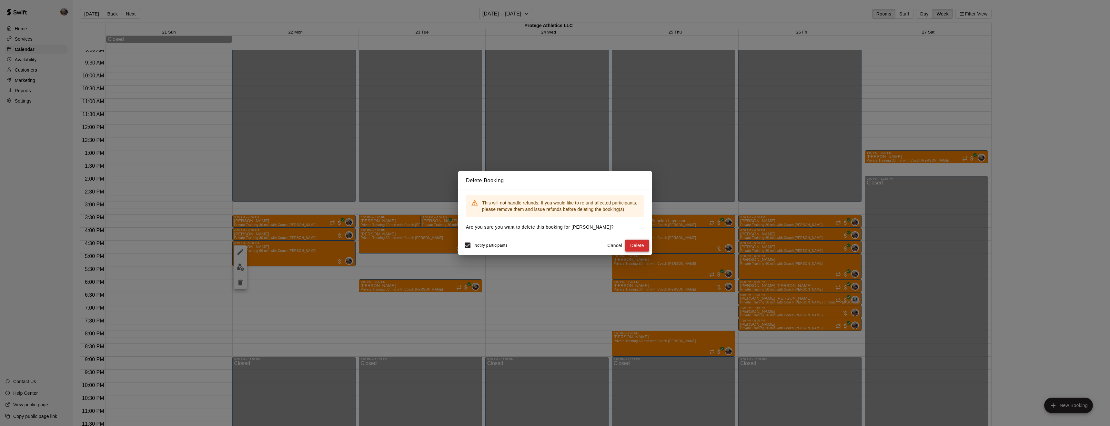
click at [638, 250] on button "Delete" at bounding box center [637, 246] width 24 height 12
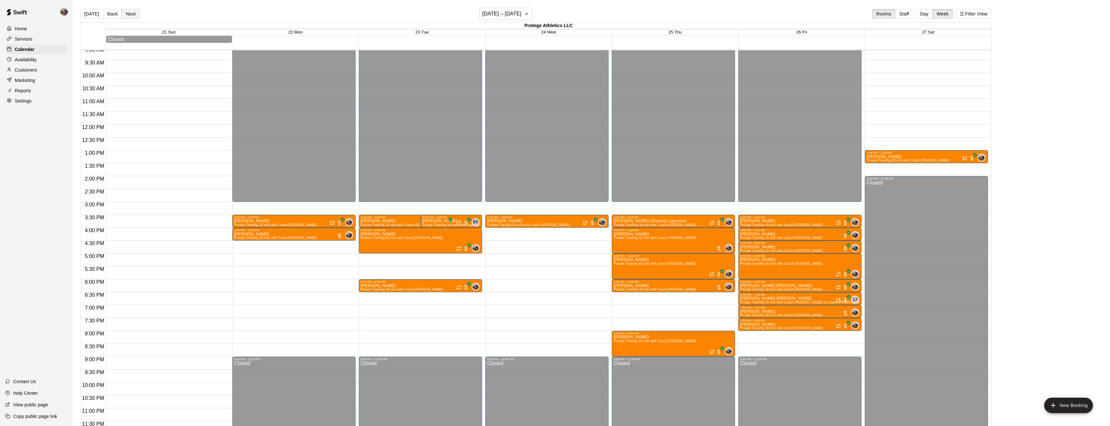
click at [132, 13] on button "Next" at bounding box center [131, 14] width 18 height 10
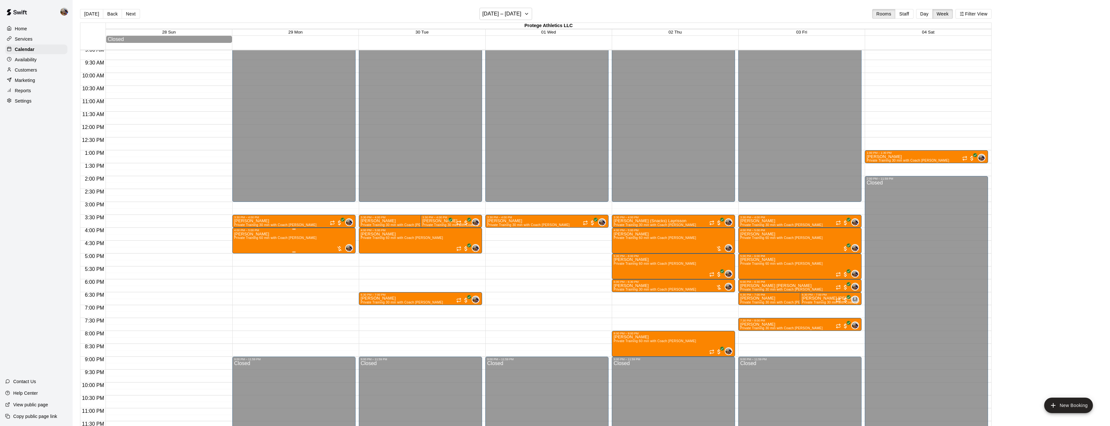
click at [238, 271] on icon "delete" at bounding box center [241, 270] width 8 height 8
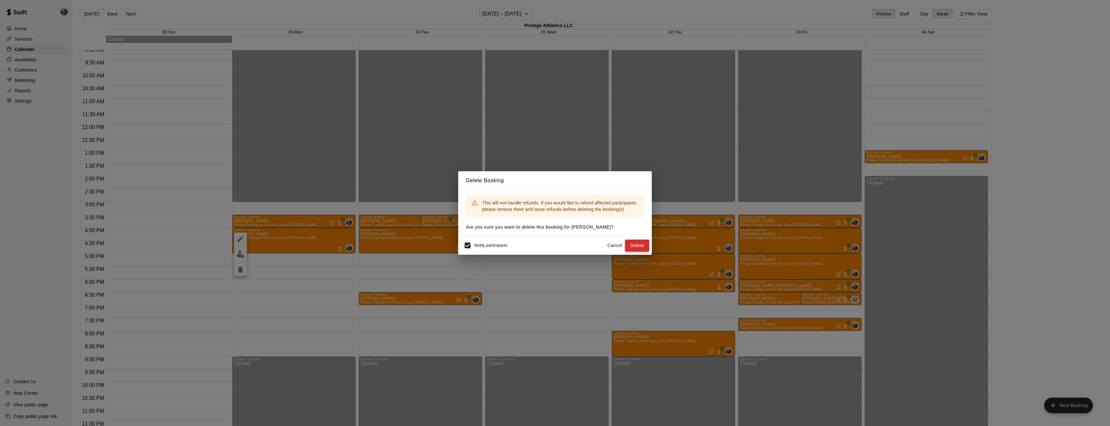
click at [633, 244] on button "Delete" at bounding box center [637, 246] width 24 height 12
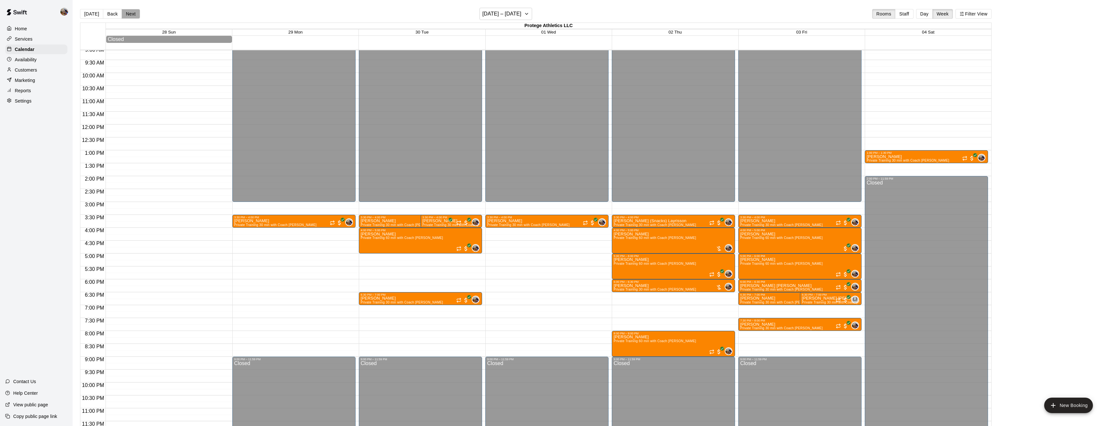
click at [133, 16] on button "Next" at bounding box center [131, 14] width 18 height 10
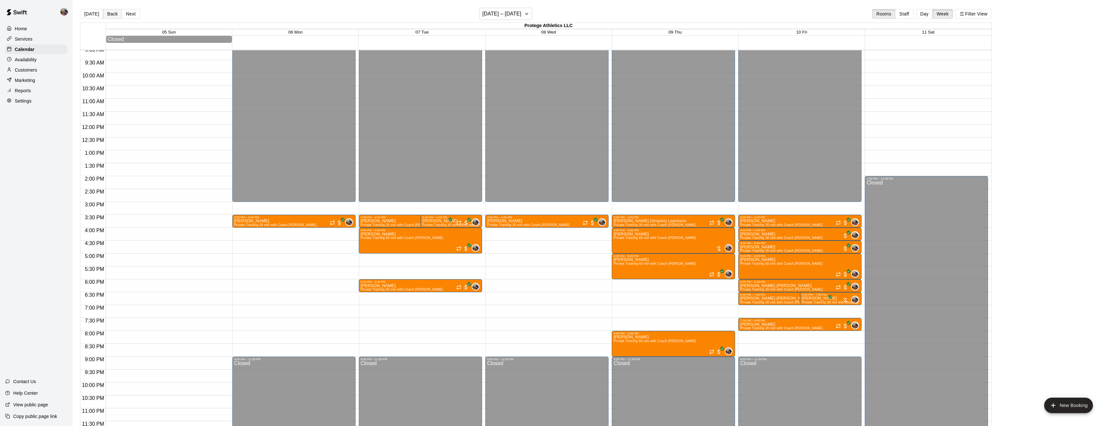
click at [111, 13] on button "Back" at bounding box center [112, 14] width 19 height 10
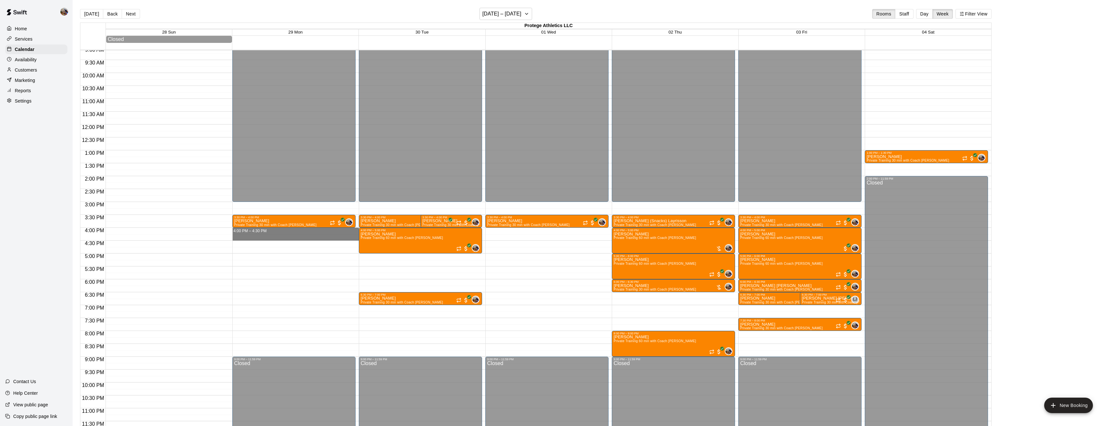
drag, startPoint x: 253, startPoint y: 230, endPoint x: 255, endPoint y: 240, distance: 9.4
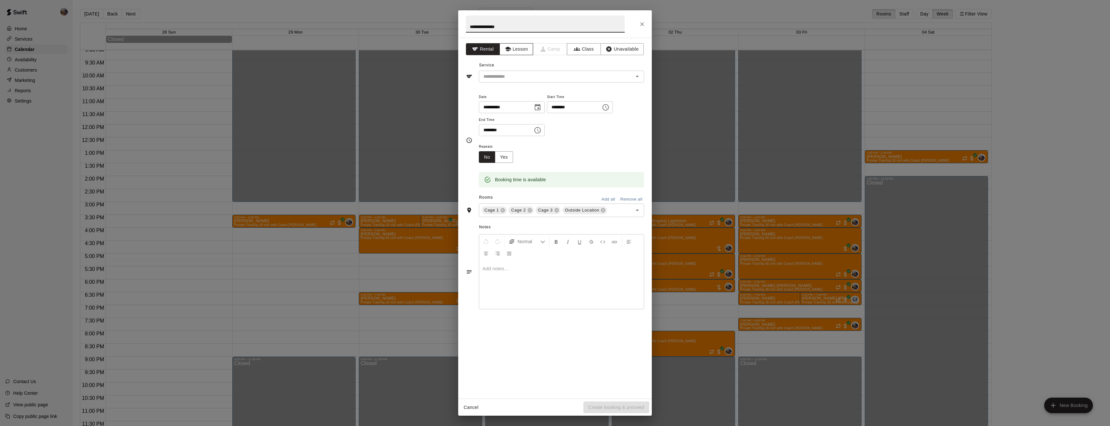
type input "**********"
click at [517, 52] on button "Lesson" at bounding box center [517, 49] width 34 height 12
click at [525, 74] on input "text" at bounding box center [552, 77] width 142 height 8
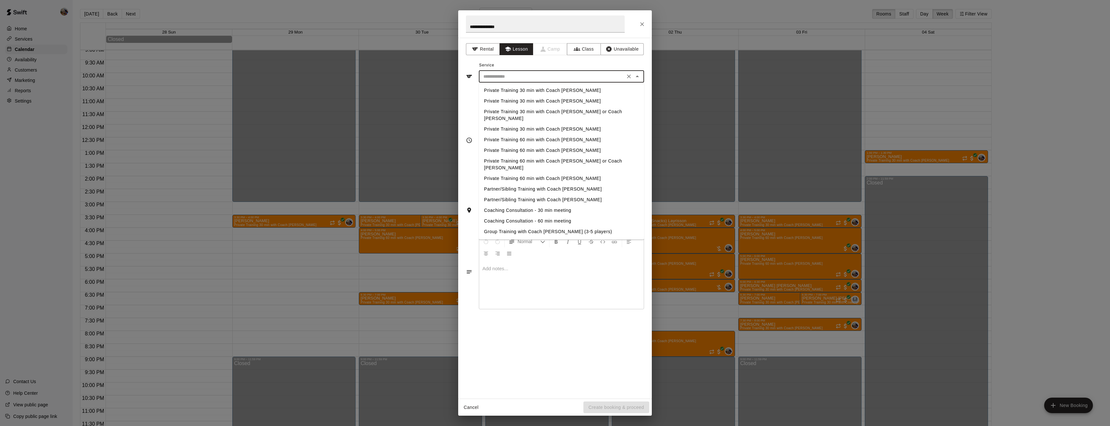
click at [528, 89] on li "Private Training 30 min with Coach [PERSON_NAME]" at bounding box center [561, 90] width 165 height 11
type input "**********"
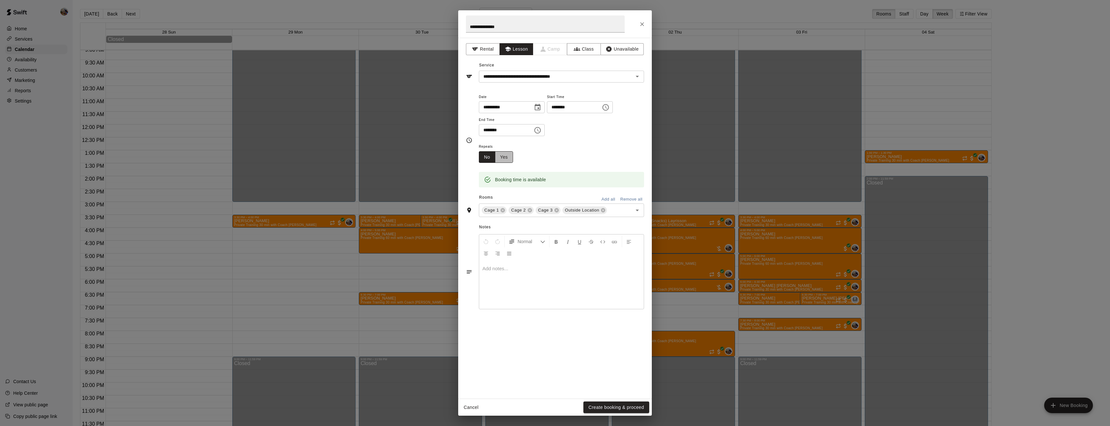
click at [506, 163] on button "Yes" at bounding box center [504, 157] width 18 height 12
click at [558, 176] on body "Home Services Calendar Availability Customers Marketing Reports Settings Contac…" at bounding box center [555, 218] width 1110 height 437
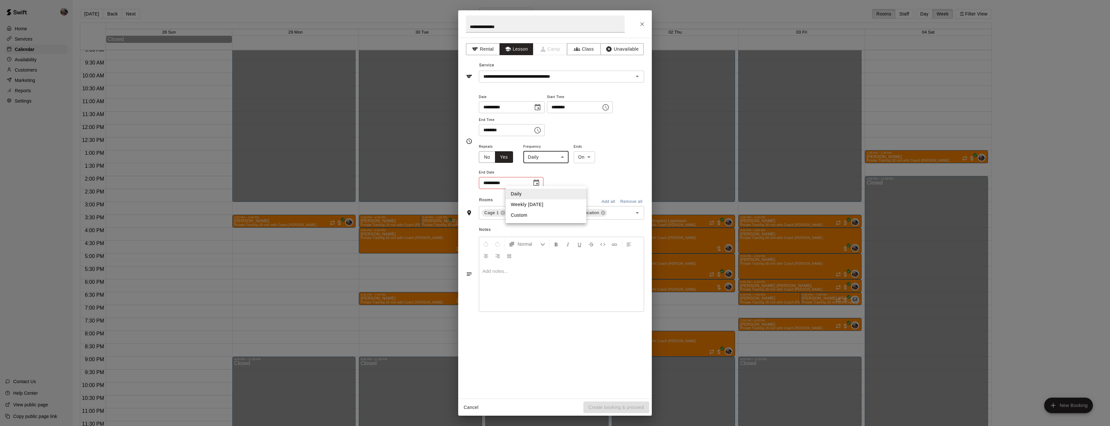
click at [545, 205] on li "Weekly on Monday" at bounding box center [546, 204] width 81 height 11
type input "******"
click at [528, 215] on icon at bounding box center [530, 213] width 4 height 4
click at [548, 215] on icon at bounding box center [549, 213] width 4 height 4
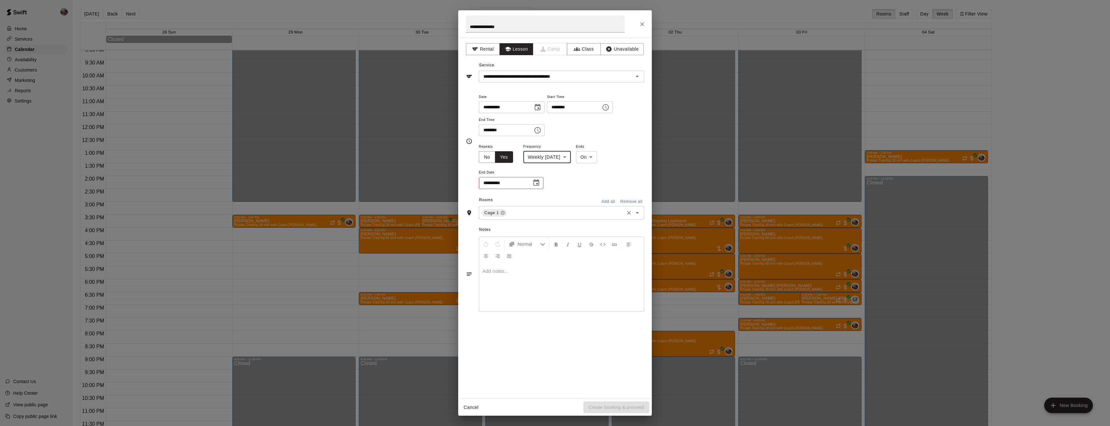
click at [538, 187] on icon "Choose date" at bounding box center [537, 183] width 8 height 8
click at [574, 221] on icon "Next month" at bounding box center [572, 222] width 8 height 8
click at [574, 222] on icon "Next month" at bounding box center [572, 222] width 8 height 8
click at [528, 296] on button "31" at bounding box center [531, 298] width 12 height 12
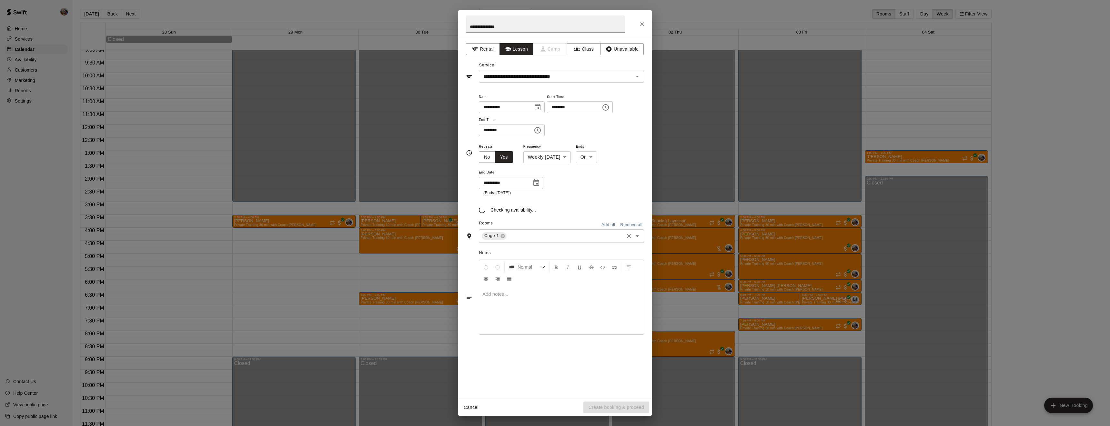
type input "**********"
click at [621, 406] on button "Create booking & proceed" at bounding box center [617, 408] width 66 height 12
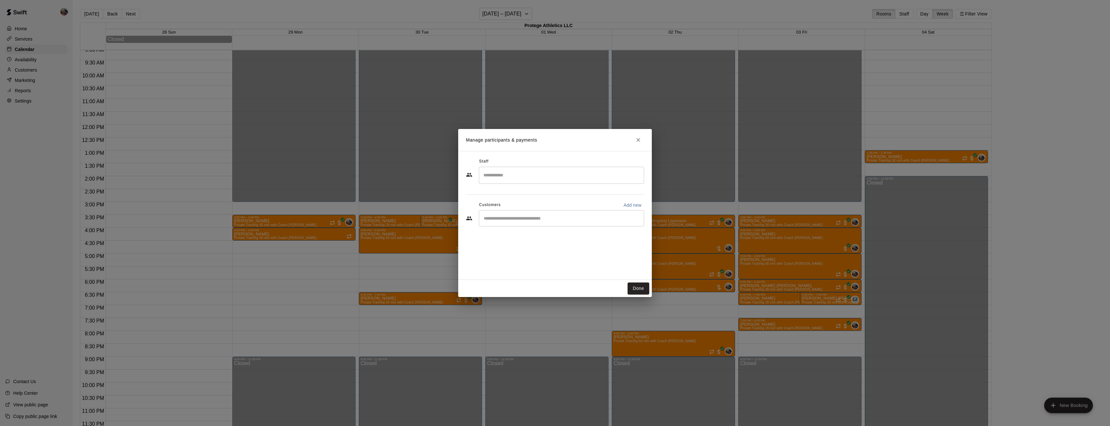
click at [576, 178] on input "Search staff" at bounding box center [561, 175] width 159 height 11
type input "*"
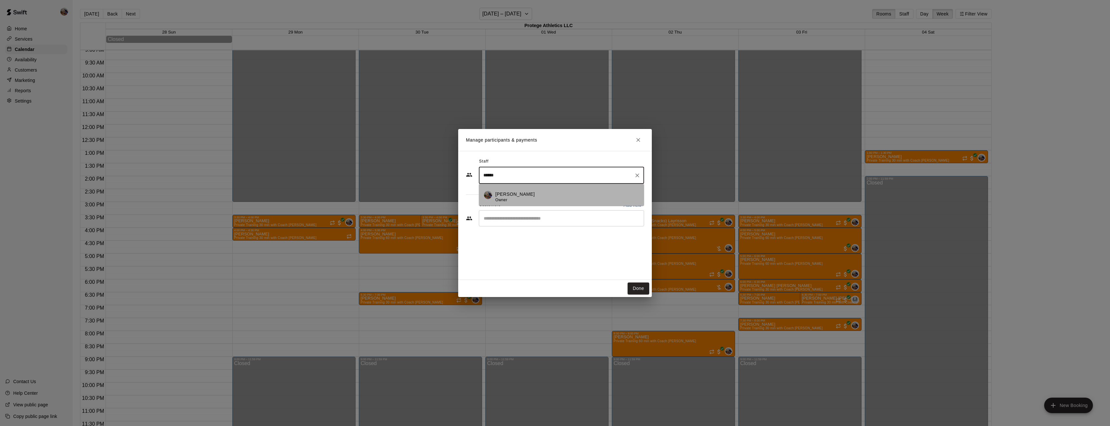
click at [567, 190] on li "Blaine Johnson Owner" at bounding box center [561, 195] width 165 height 22
type input "******"
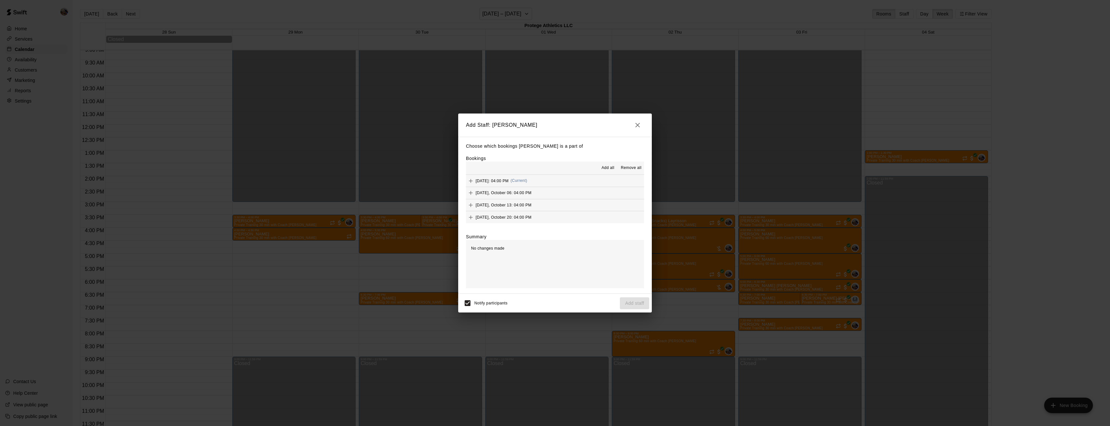
click at [611, 166] on span "Add all" at bounding box center [608, 168] width 13 height 6
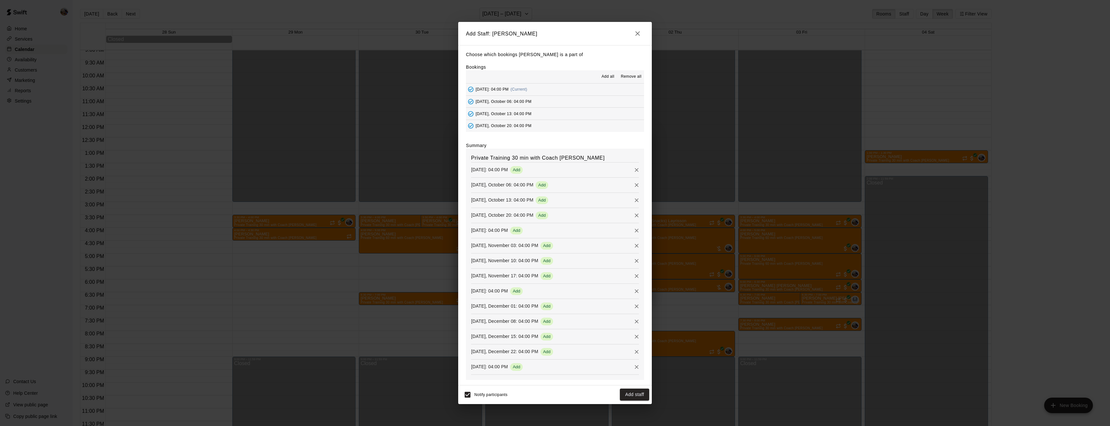
scroll to position [122, 0]
click at [634, 395] on button "Add staff" at bounding box center [634, 395] width 29 height 12
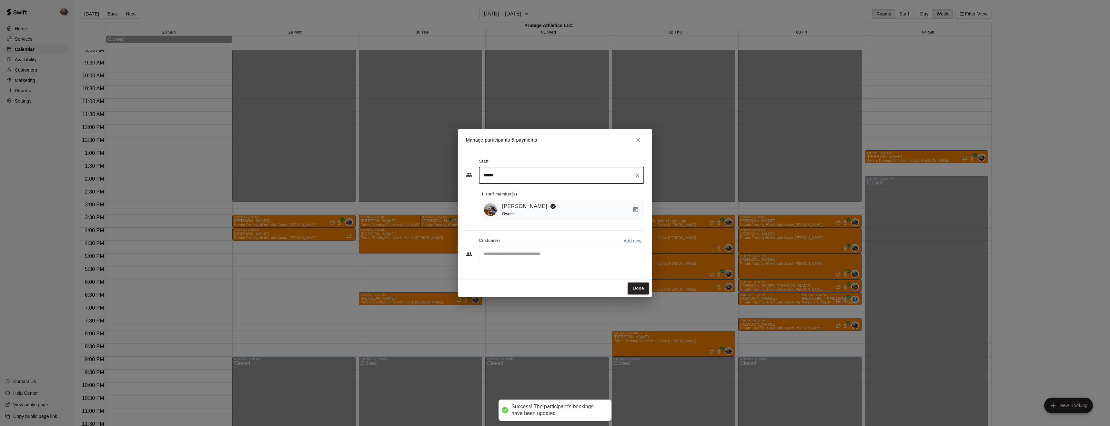
click at [529, 256] on input "Start typing to search customers..." at bounding box center [561, 254] width 159 height 6
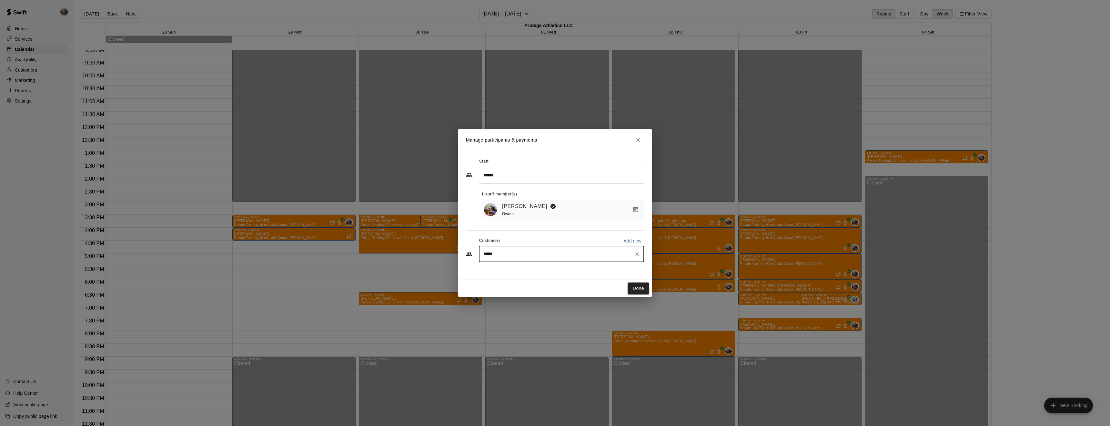
type input "******"
click at [525, 276] on span "bradglover20@hotmail.com" at bounding box center [531, 276] width 69 height 5
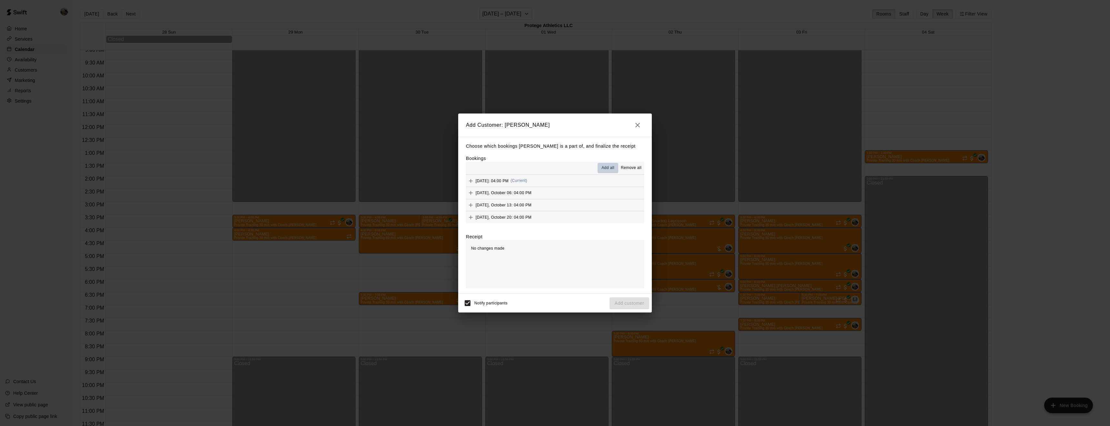
click at [606, 169] on span "Add all" at bounding box center [608, 168] width 13 height 6
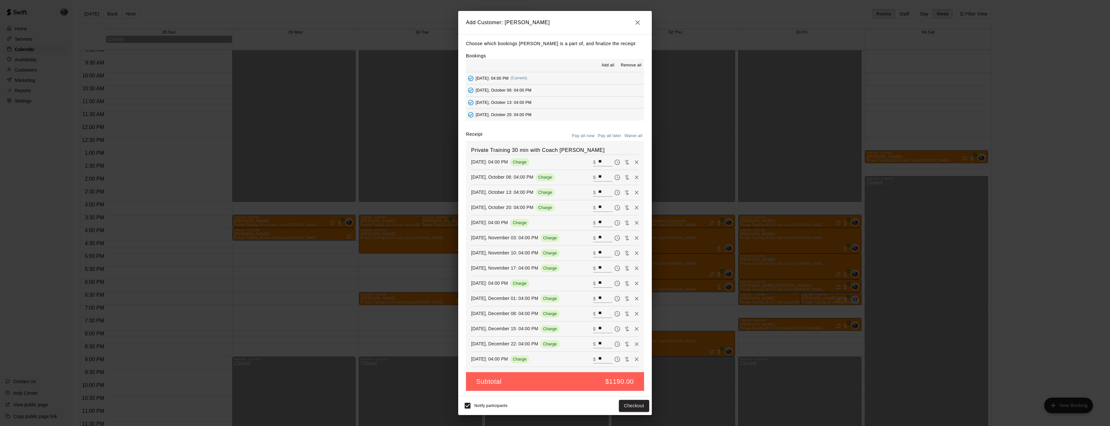
click at [634, 137] on button "Waive all" at bounding box center [633, 136] width 21 height 10
type input "*"
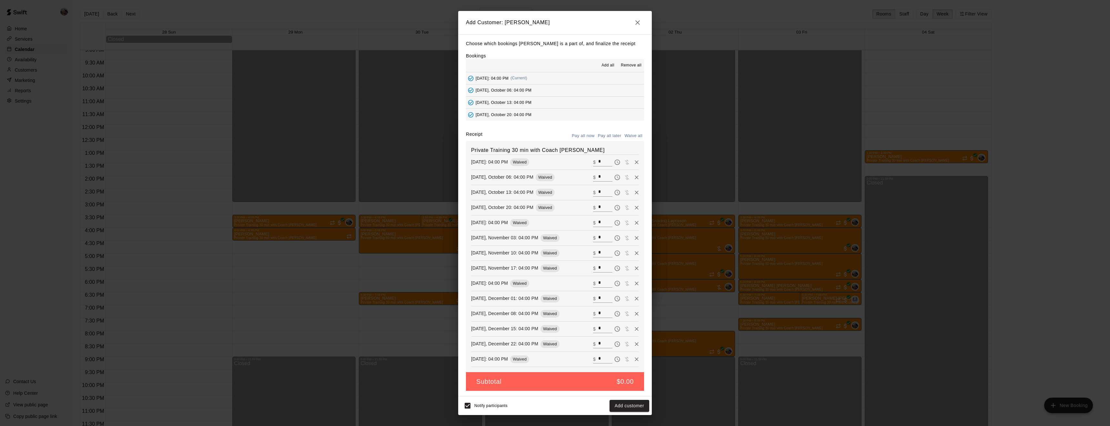
type input "*"
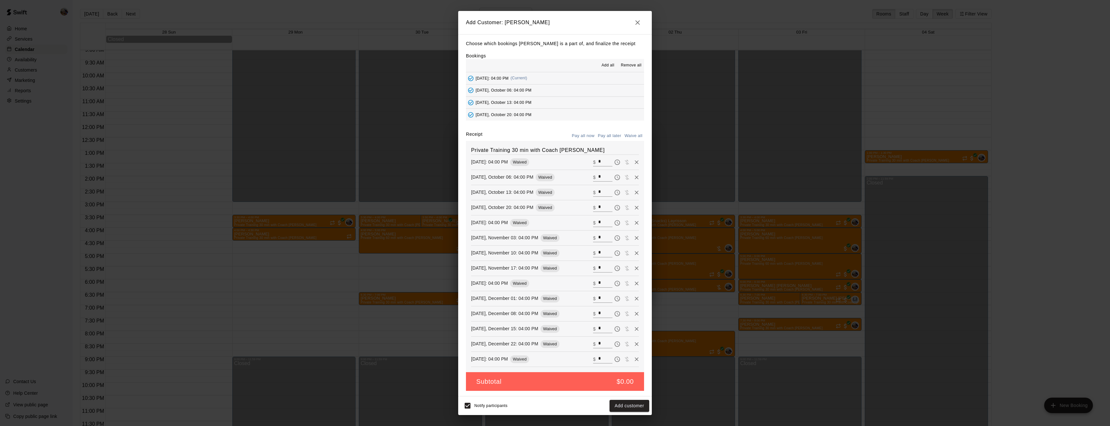
type input "*"
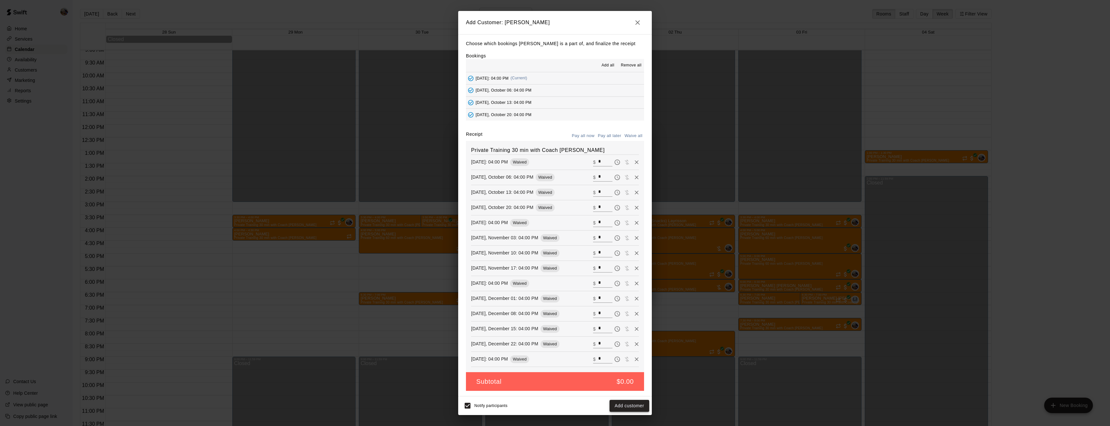
click at [644, 405] on button "Add customer" at bounding box center [630, 406] width 40 height 12
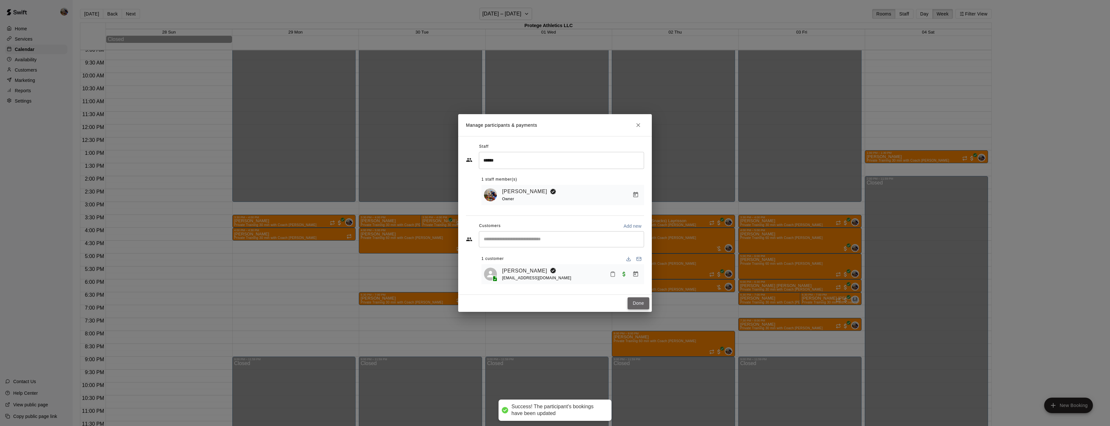
click at [634, 303] on button "Done" at bounding box center [639, 304] width 22 height 12
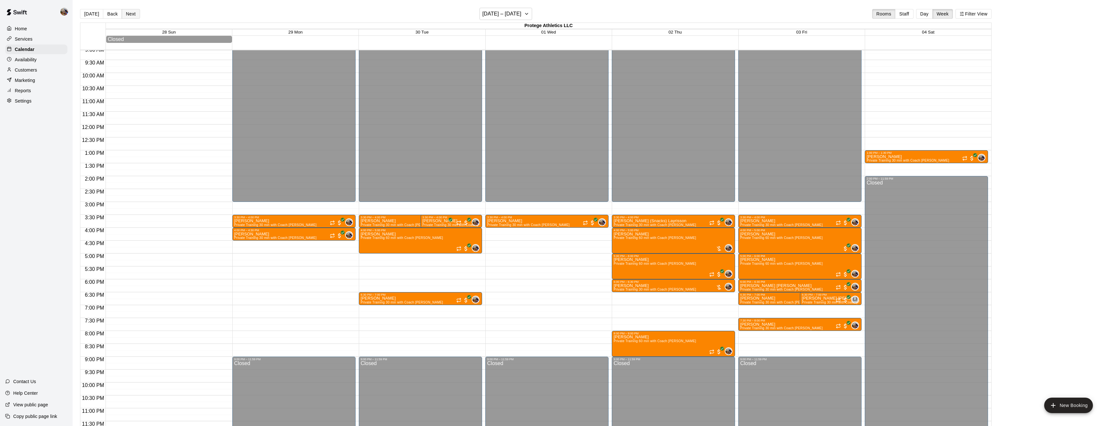
click at [132, 13] on button "Next" at bounding box center [131, 14] width 18 height 10
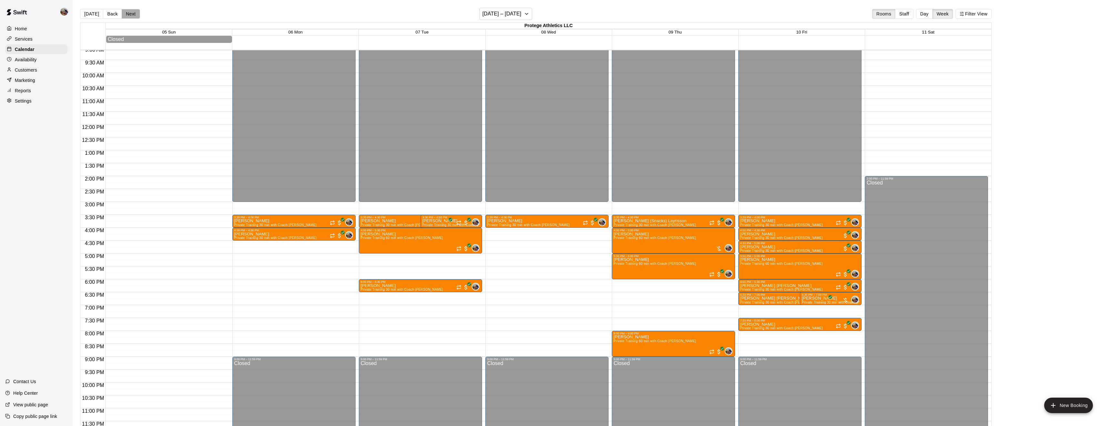
click at [132, 13] on button "Next" at bounding box center [131, 14] width 18 height 10
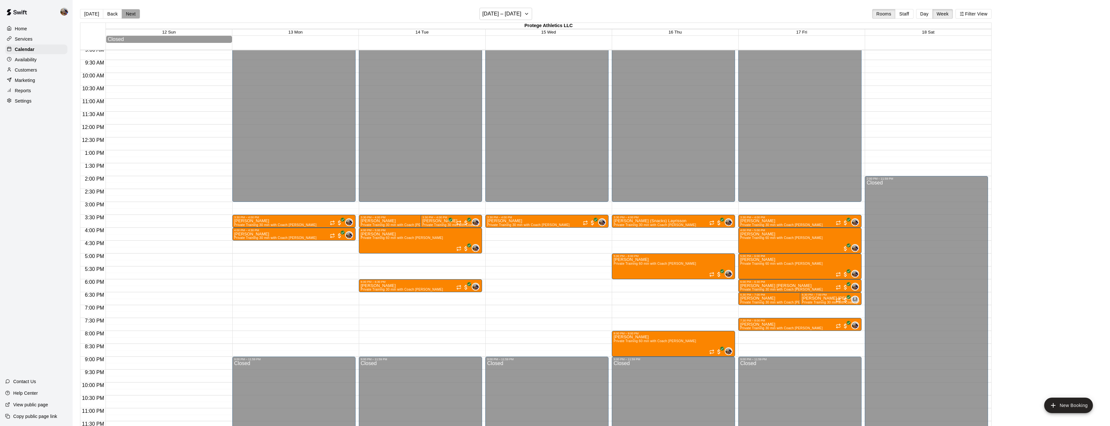
click at [132, 13] on button "Next" at bounding box center [131, 14] width 18 height 10
click at [90, 13] on button "Today" at bounding box center [91, 14] width 23 height 10
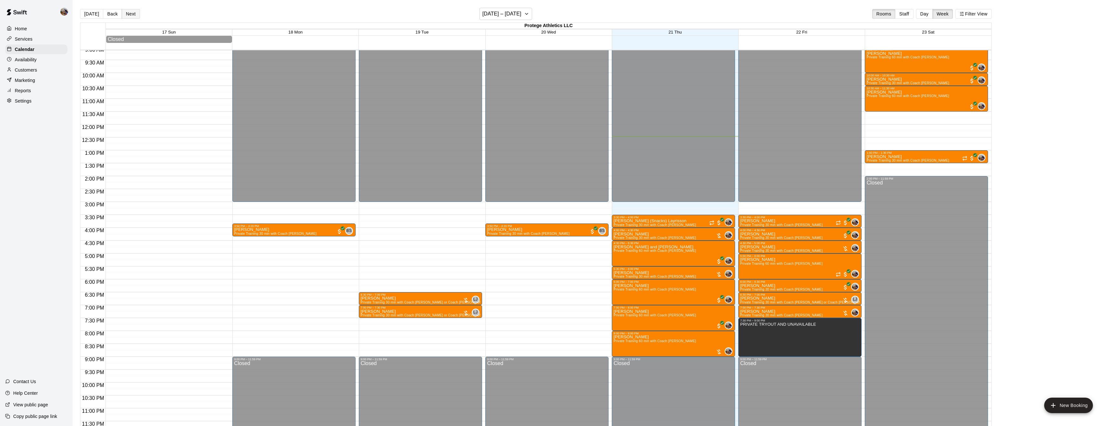
click at [130, 13] on button "Next" at bounding box center [131, 14] width 18 height 10
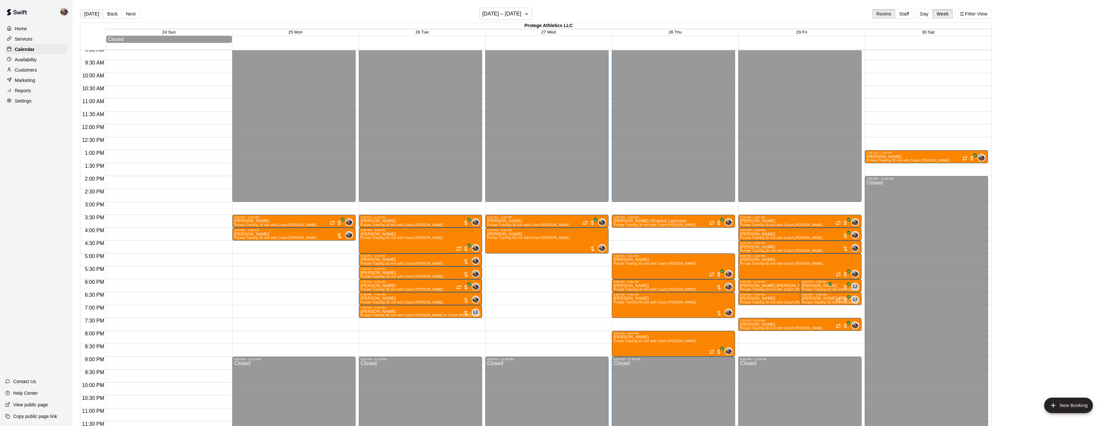
click at [96, 14] on button "Today" at bounding box center [91, 14] width 23 height 10
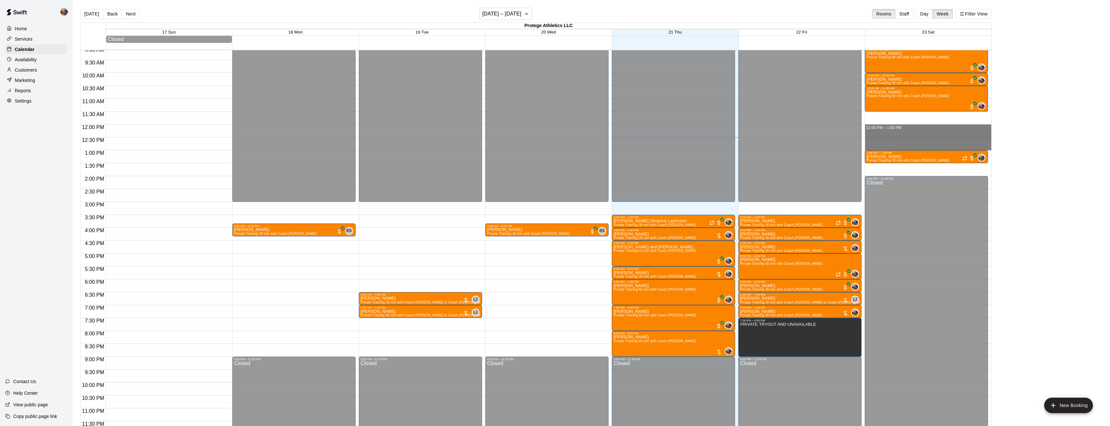
drag, startPoint x: 941, startPoint y: 114, endPoint x: 946, endPoint y: 148, distance: 34.2
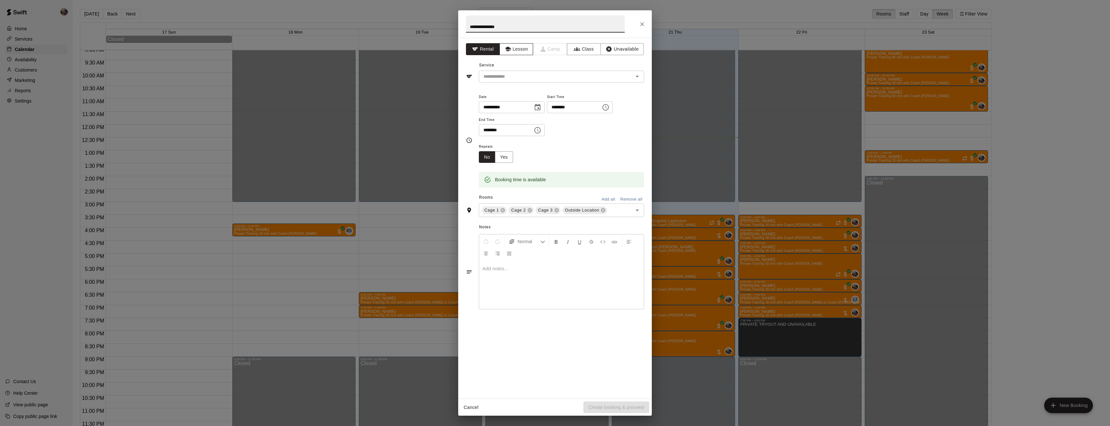
type input "**********"
click at [525, 52] on button "Lesson" at bounding box center [517, 49] width 34 height 12
click at [534, 84] on div "**********" at bounding box center [555, 218] width 194 height 361
click at [536, 78] on input "text" at bounding box center [552, 77] width 142 height 8
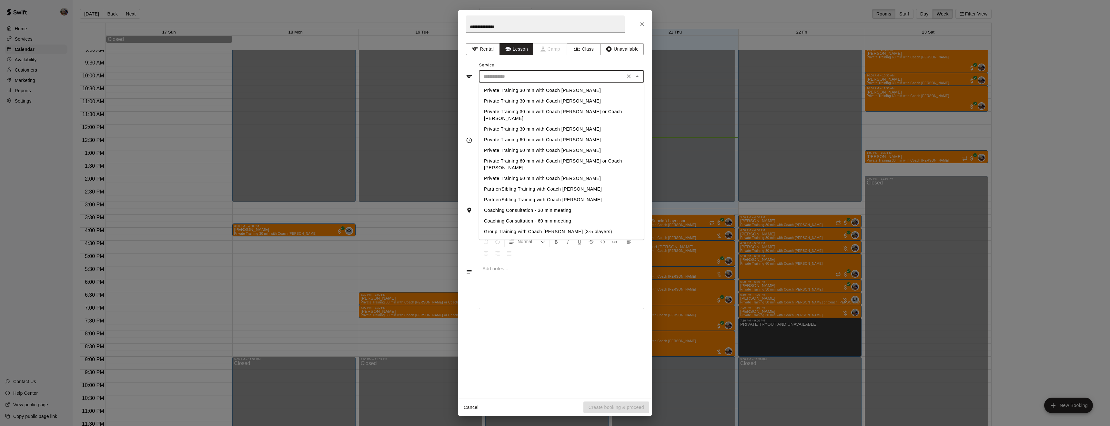
click at [545, 135] on li "Private Training 60 min with Coach [PERSON_NAME]" at bounding box center [561, 140] width 165 height 11
type input "**********"
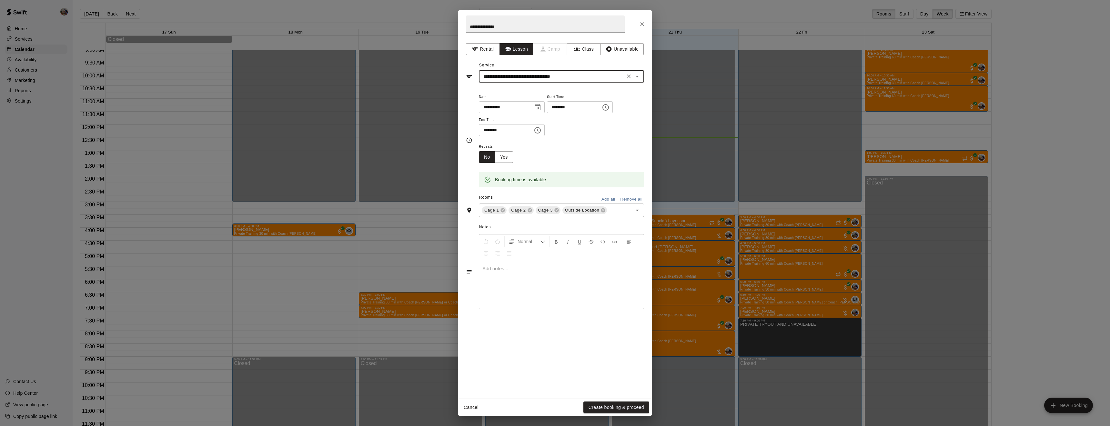
click at [547, 113] on input "********" at bounding box center [572, 107] width 50 height 12
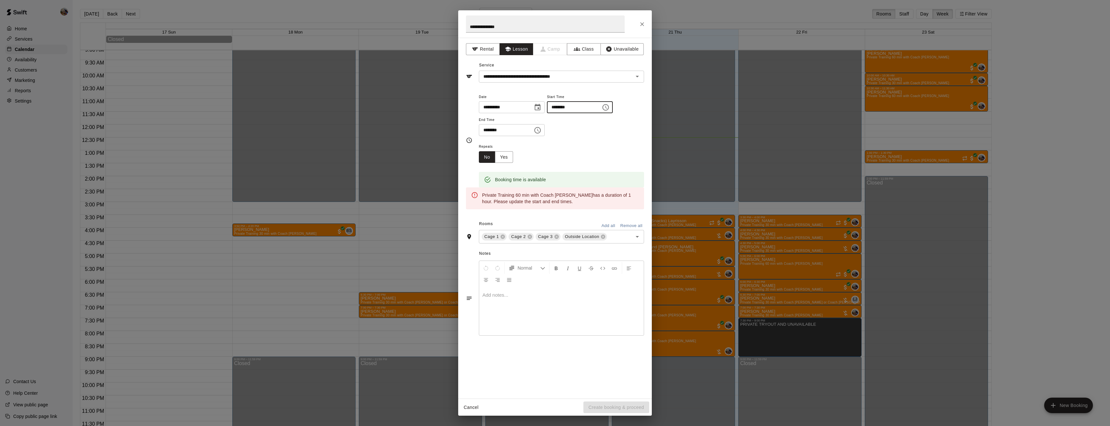
type input "********"
click at [486, 136] on input "********" at bounding box center [504, 130] width 50 height 12
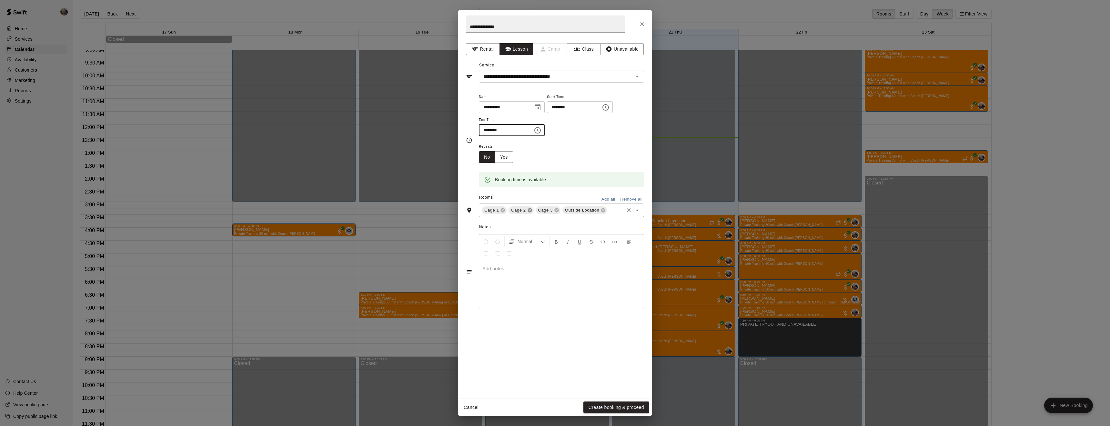
click at [527, 213] on icon at bounding box center [529, 210] width 5 height 5
click at [549, 213] on icon at bounding box center [549, 211] width 4 height 4
type input "********"
click at [607, 406] on button "Create booking & proceed" at bounding box center [617, 408] width 66 height 12
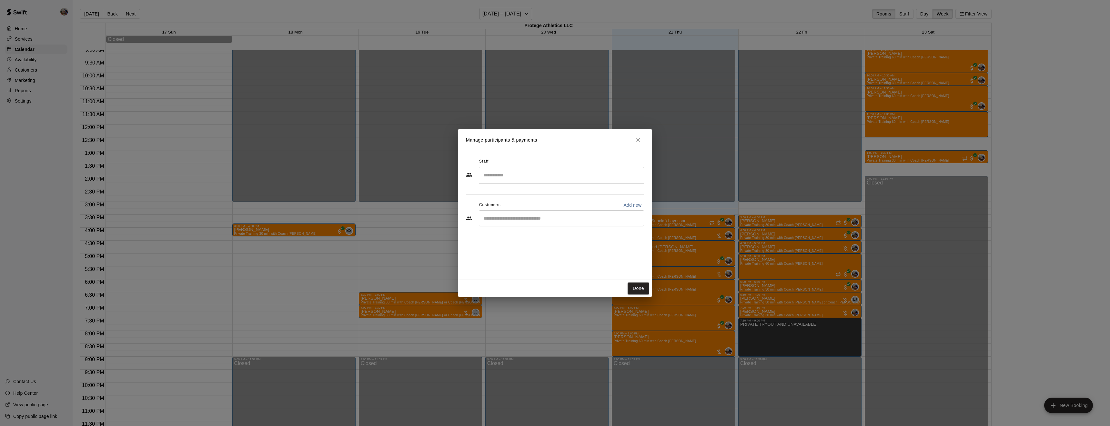
click at [553, 178] on input "Search staff" at bounding box center [561, 175] width 159 height 11
click at [540, 265] on div "Blaine Johnson Owner" at bounding box center [567, 271] width 144 height 13
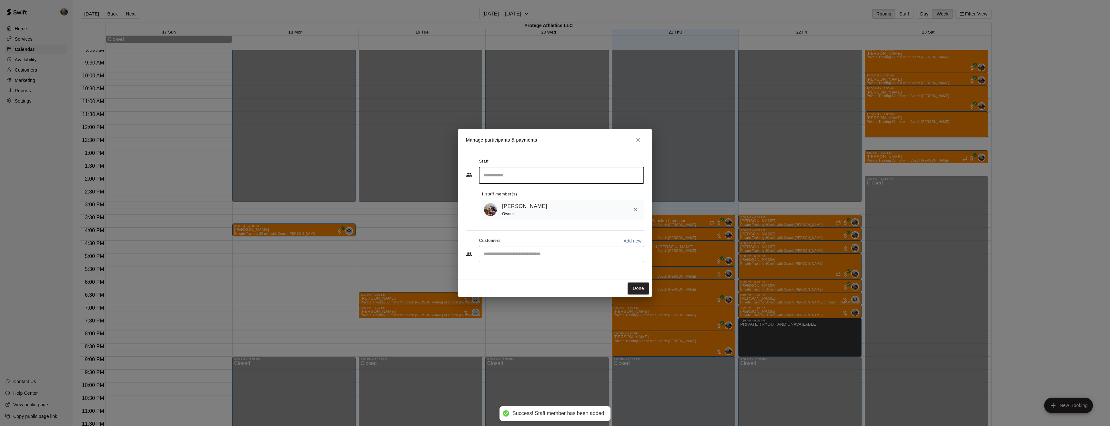
click at [537, 258] on div "​" at bounding box center [561, 254] width 165 height 16
type input "****"
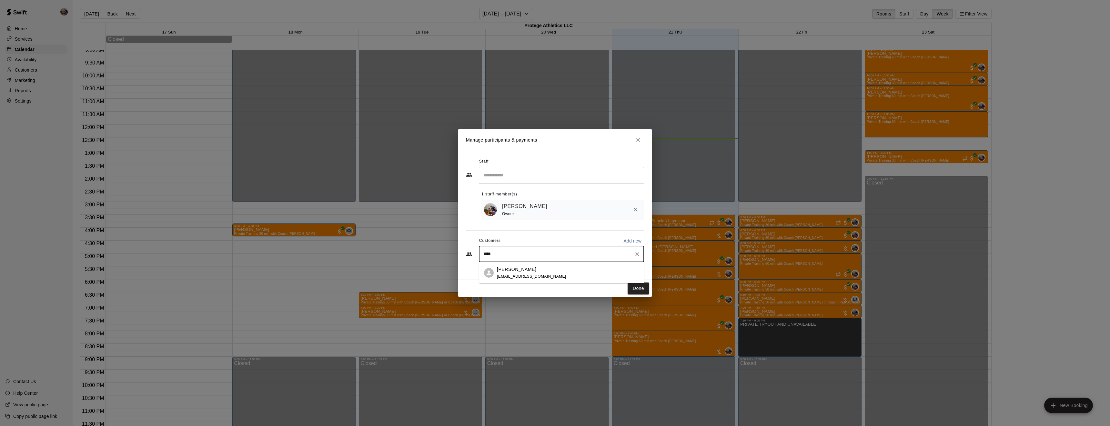
click at [518, 274] on span "dyparkdonathan@gmail.com" at bounding box center [531, 276] width 69 height 5
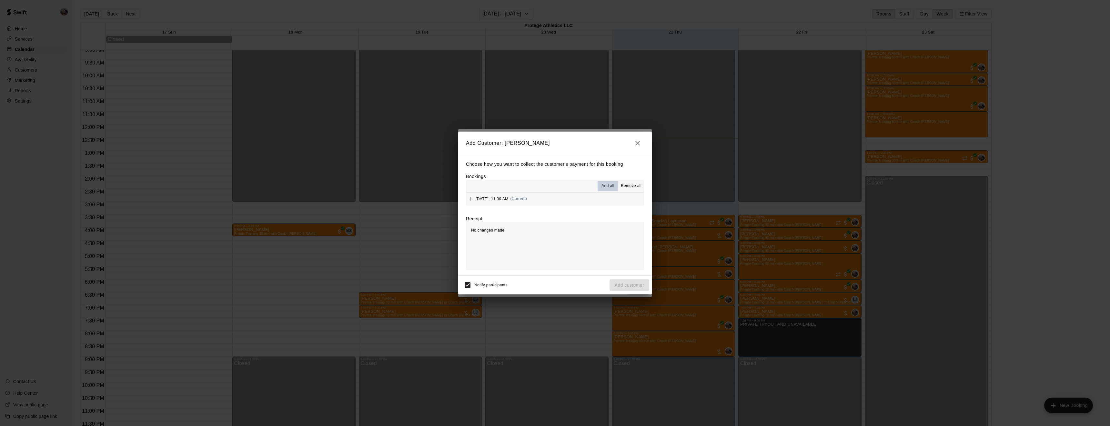
click at [605, 186] on span "Add all" at bounding box center [608, 186] width 13 height 6
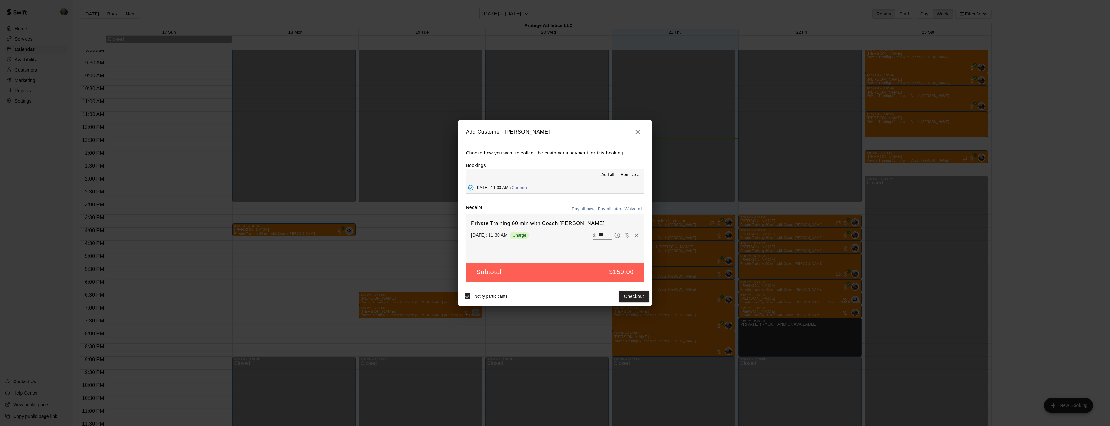
click at [634, 209] on button "Waive all" at bounding box center [633, 209] width 21 height 10
type input "*"
click at [631, 298] on button "Add customer" at bounding box center [630, 297] width 40 height 12
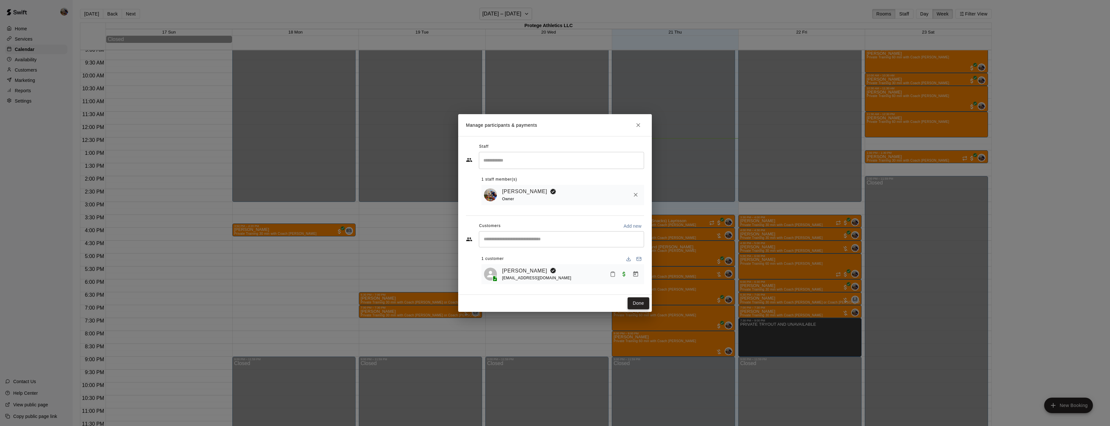
click at [637, 301] on button "Done" at bounding box center [639, 304] width 22 height 12
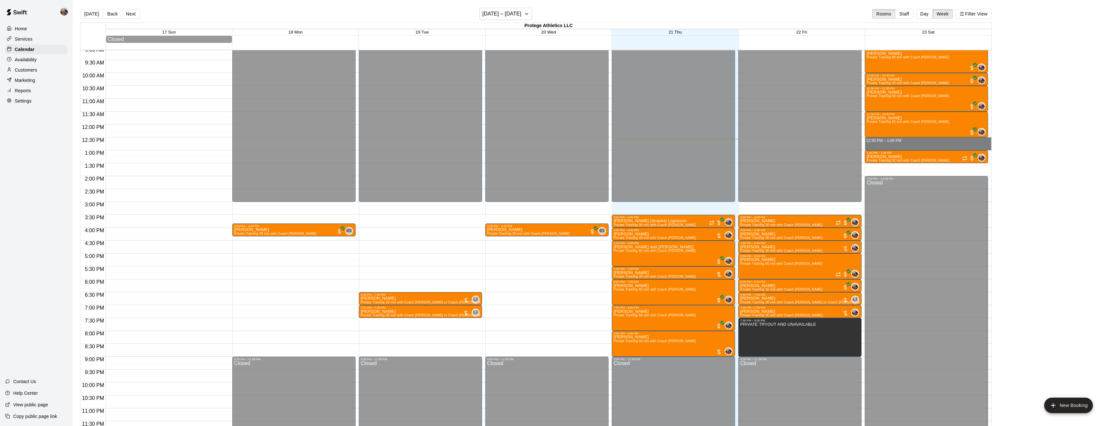
drag, startPoint x: 894, startPoint y: 139, endPoint x: 898, endPoint y: 148, distance: 9.7
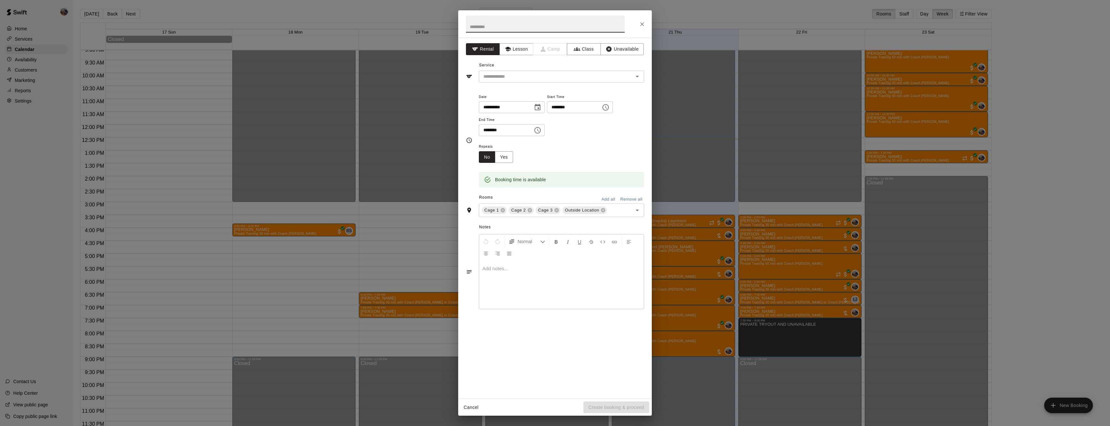
click at [505, 25] on input "text" at bounding box center [545, 23] width 159 height 17
type input "**********"
click at [527, 48] on button "Lesson" at bounding box center [517, 49] width 34 height 12
click at [531, 80] on input "text" at bounding box center [552, 77] width 142 height 8
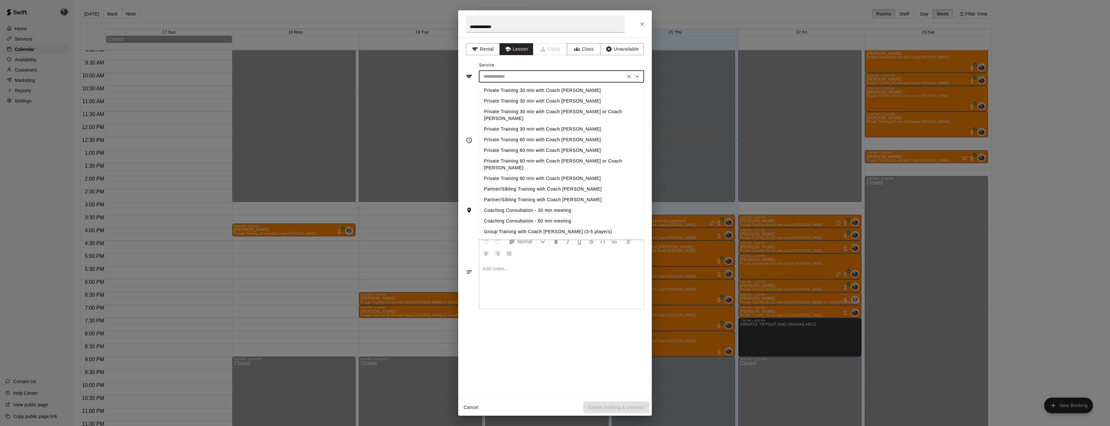
click at [529, 88] on li "Private Training 30 min with Coach [PERSON_NAME]" at bounding box center [561, 90] width 165 height 11
type input "**********"
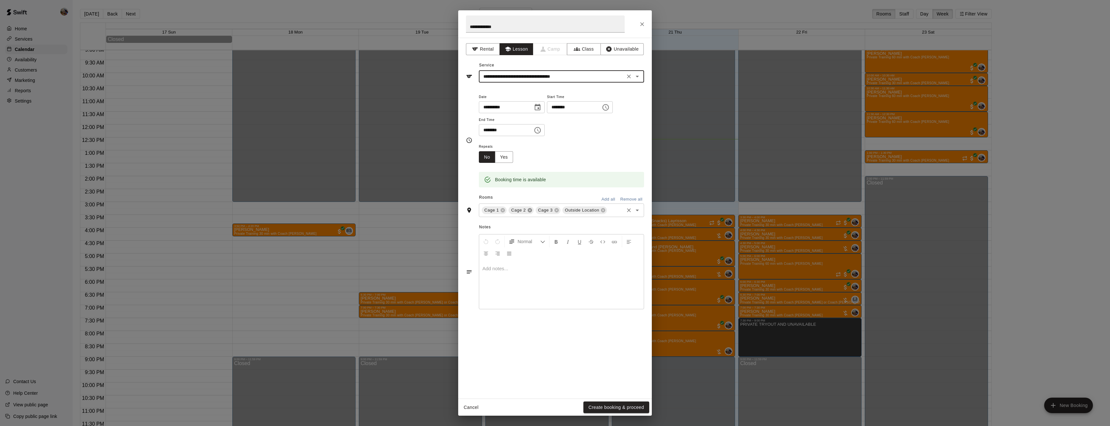
click at [528, 213] on icon at bounding box center [530, 211] width 4 height 4
click at [547, 213] on icon at bounding box center [549, 211] width 4 height 4
click at [630, 407] on button "Create booking & proceed" at bounding box center [617, 408] width 66 height 12
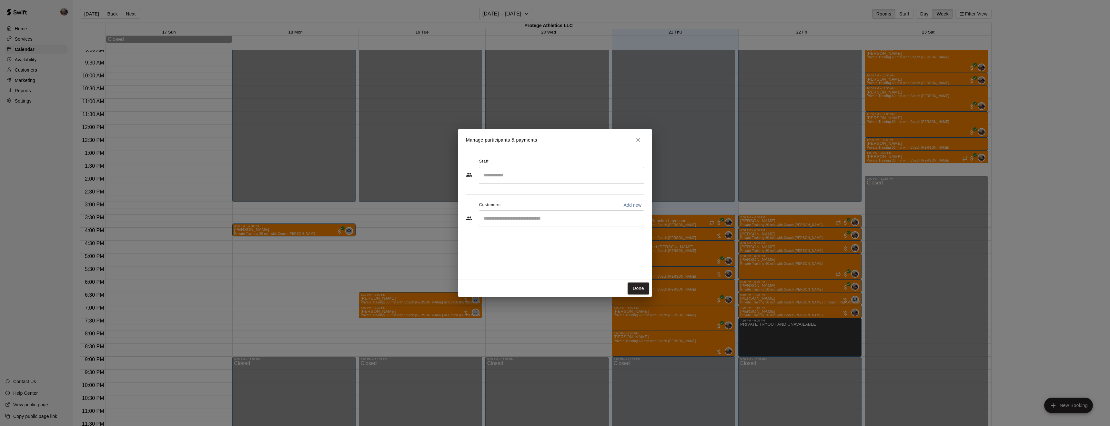
click at [508, 178] on input "Search staff" at bounding box center [561, 175] width 159 height 11
click at [505, 276] on span "Owner" at bounding box center [501, 274] width 12 height 5
click at [510, 255] on input "Start typing to search customers..." at bounding box center [561, 254] width 159 height 6
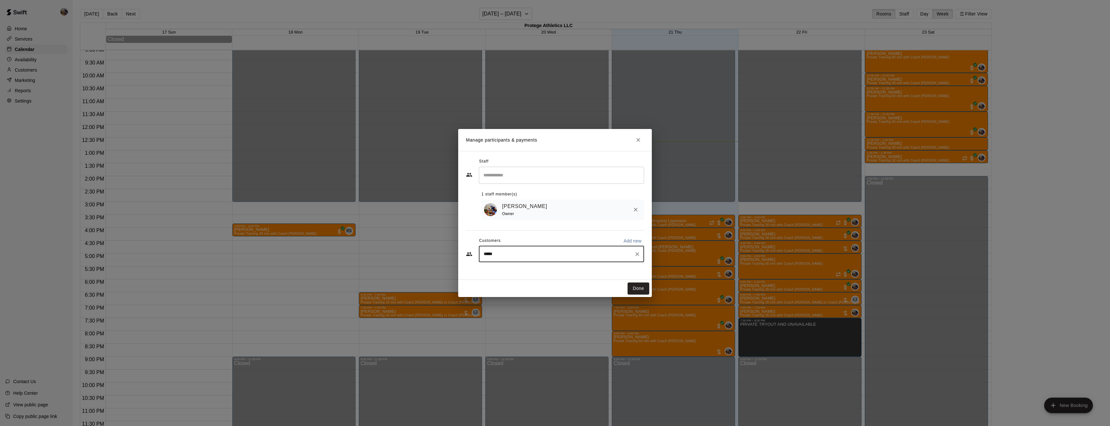
type input "****"
click at [503, 270] on p "Angel Ramirez" at bounding box center [516, 269] width 39 height 7
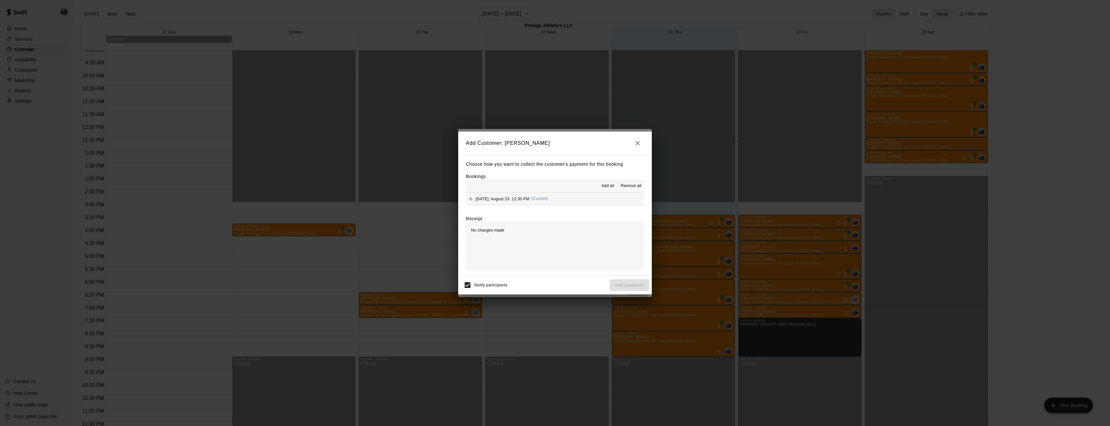
click at [604, 188] on span "Add all" at bounding box center [608, 186] width 13 height 6
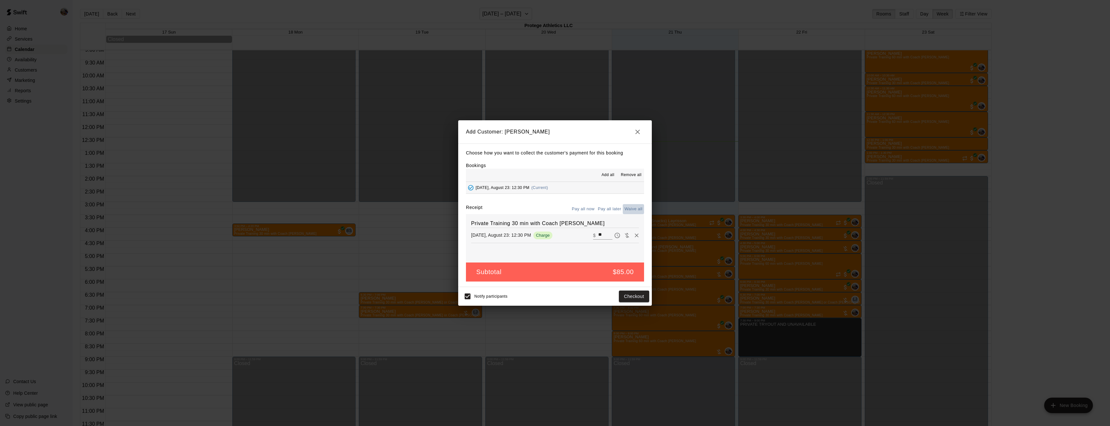
click at [632, 207] on button "Waive all" at bounding box center [633, 209] width 21 height 10
type input "*"
click at [628, 296] on button "Add customer" at bounding box center [630, 297] width 40 height 12
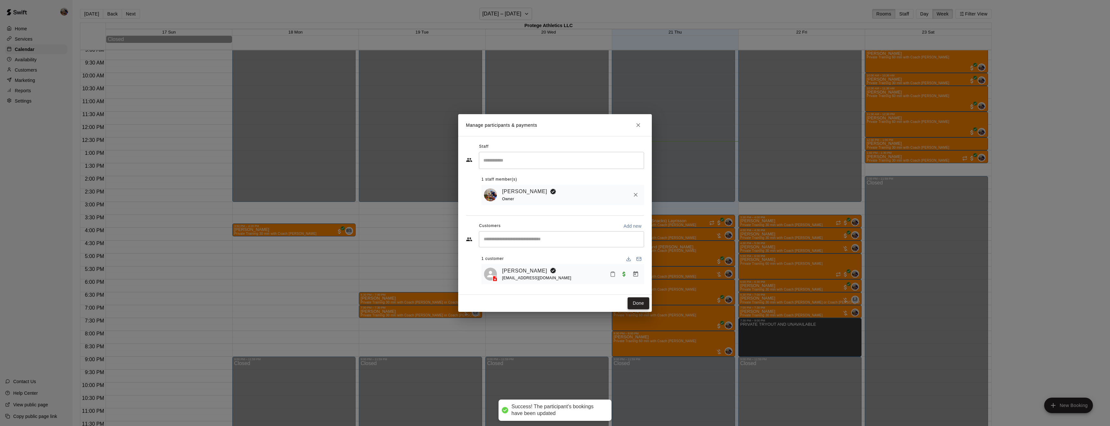
click at [637, 302] on button "Done" at bounding box center [639, 304] width 22 height 12
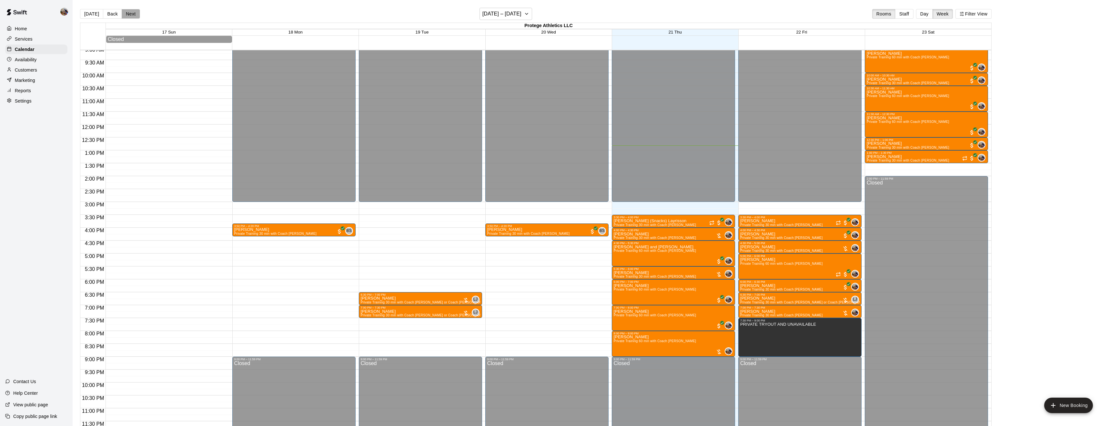
click at [124, 15] on button "Next" at bounding box center [131, 14] width 18 height 10
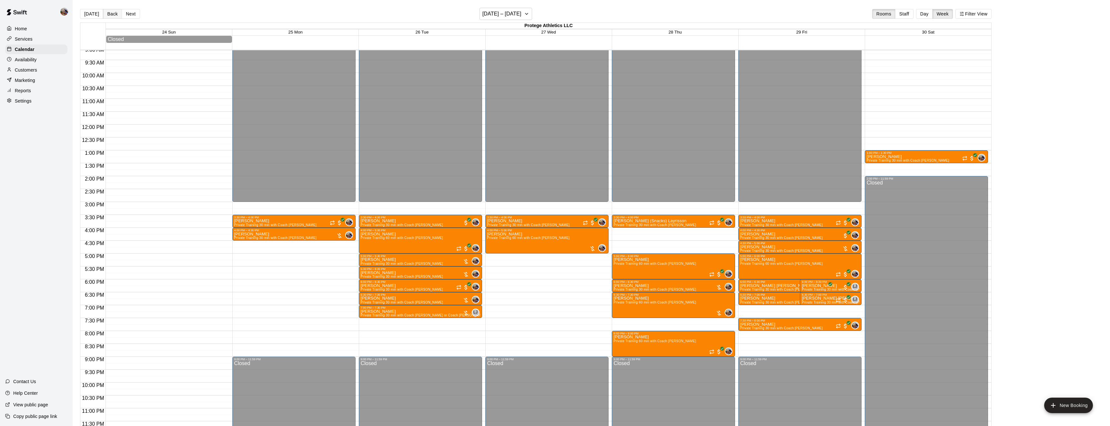
click at [107, 13] on button "Back" at bounding box center [112, 14] width 19 height 10
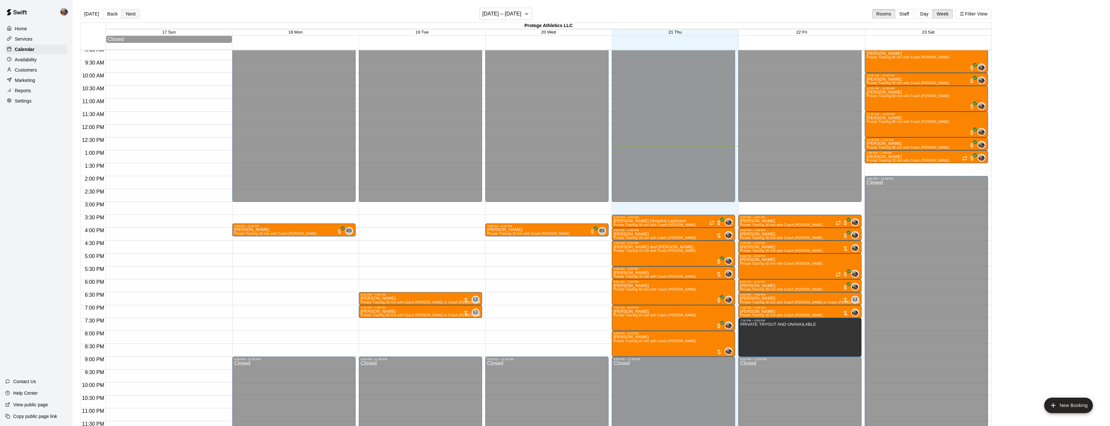
click at [131, 15] on button "Next" at bounding box center [131, 14] width 18 height 10
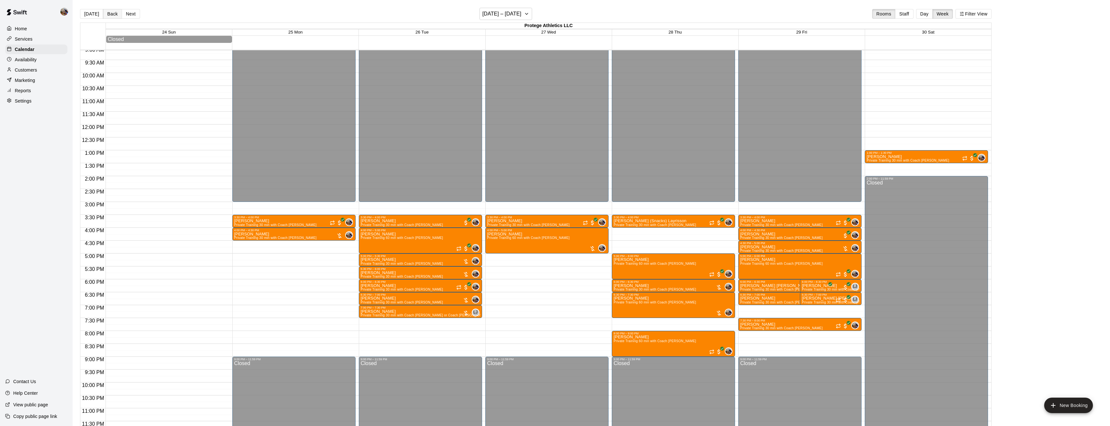
click at [106, 12] on button "Back" at bounding box center [112, 14] width 19 height 10
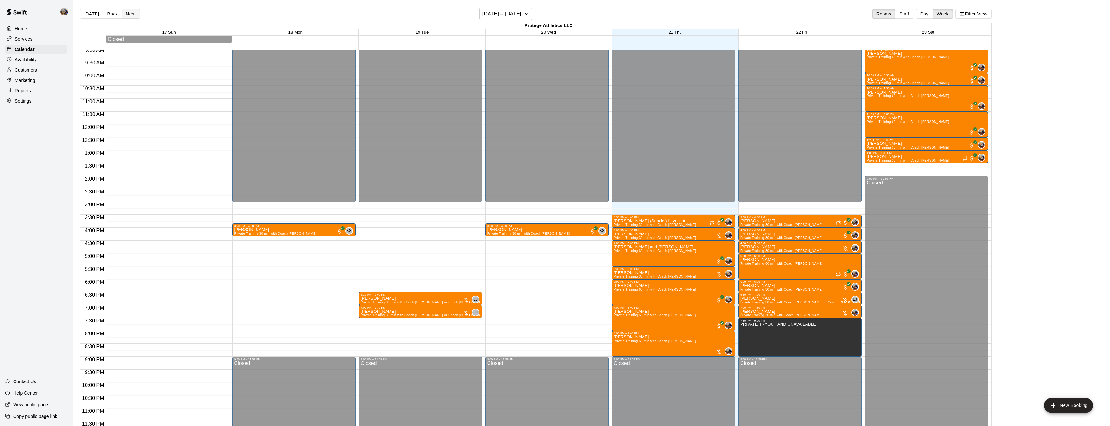
click at [130, 11] on button "Next" at bounding box center [131, 14] width 18 height 10
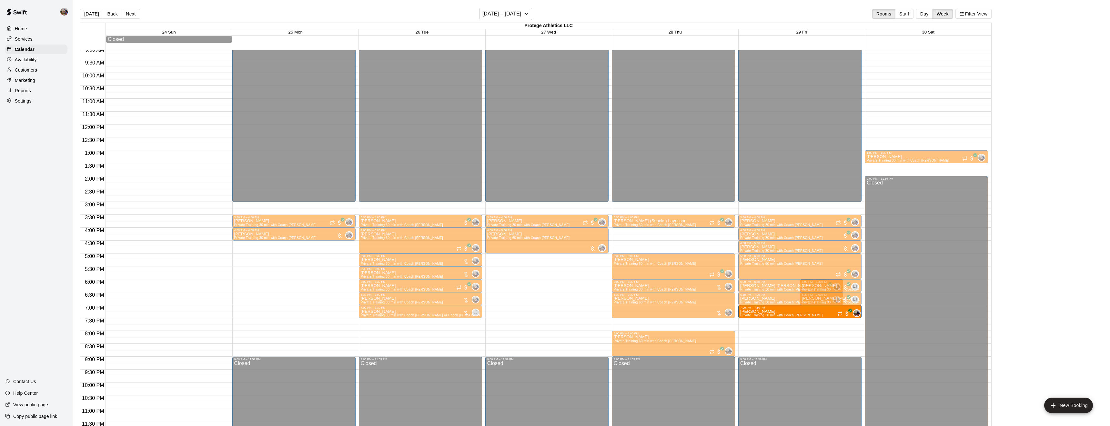
drag, startPoint x: 769, startPoint y: 324, endPoint x: 768, endPoint y: 314, distance: 10.7
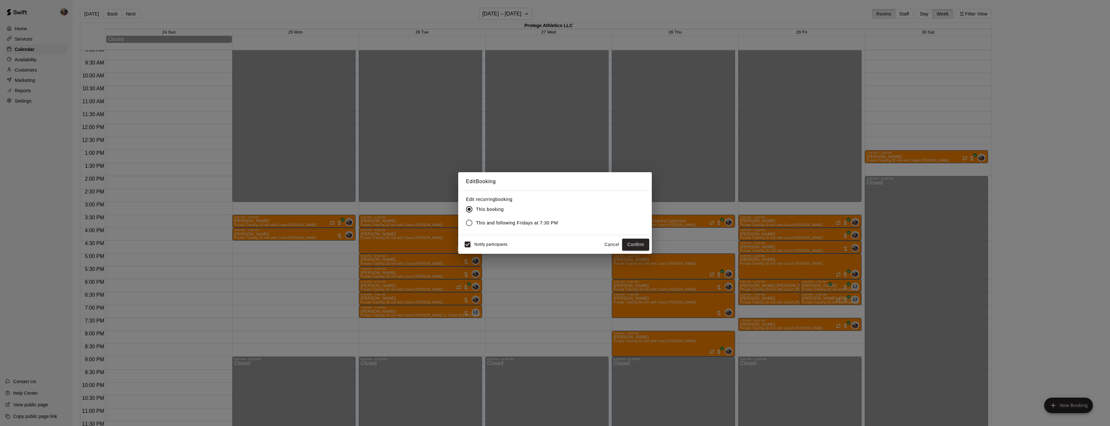
click at [535, 222] on span "This and following Fridays at 7:30 PM" at bounding box center [517, 223] width 82 height 7
click at [634, 242] on button "Confirm" at bounding box center [635, 245] width 27 height 12
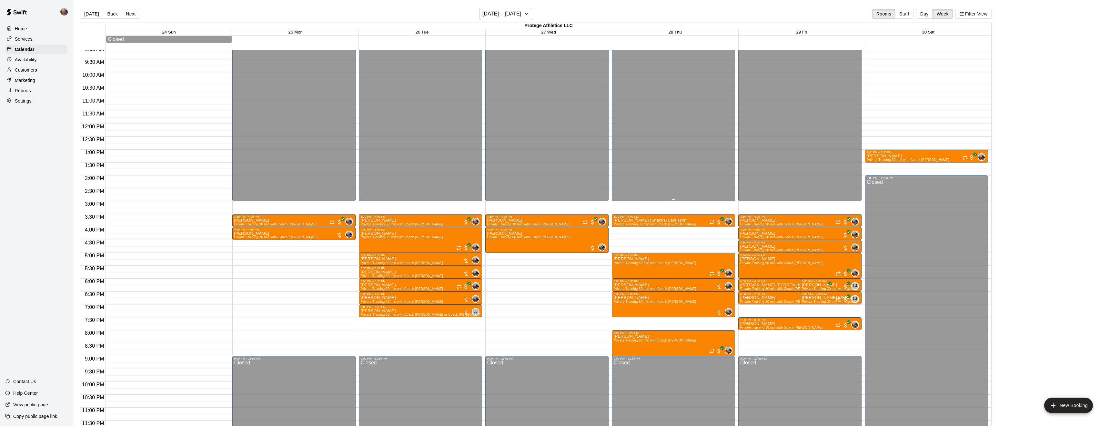
scroll to position [1, 0]
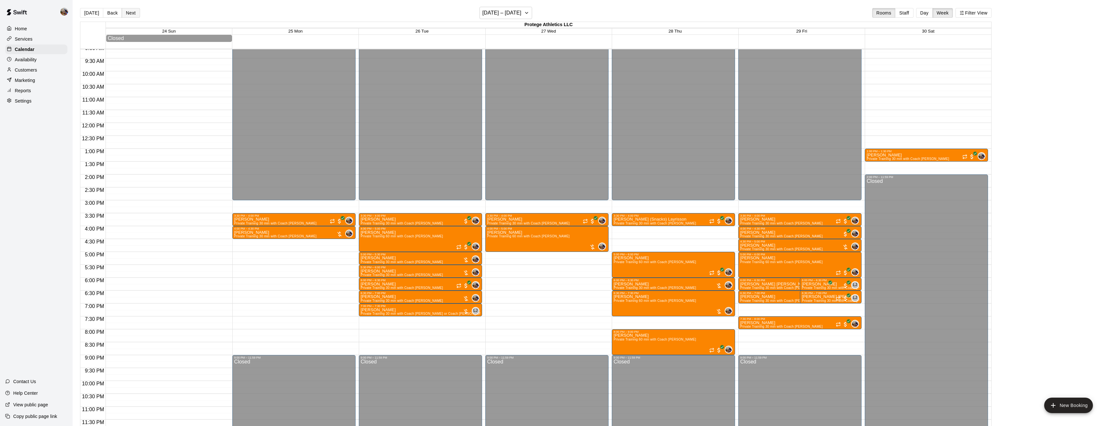
click at [131, 14] on button "Next" at bounding box center [131, 13] width 18 height 10
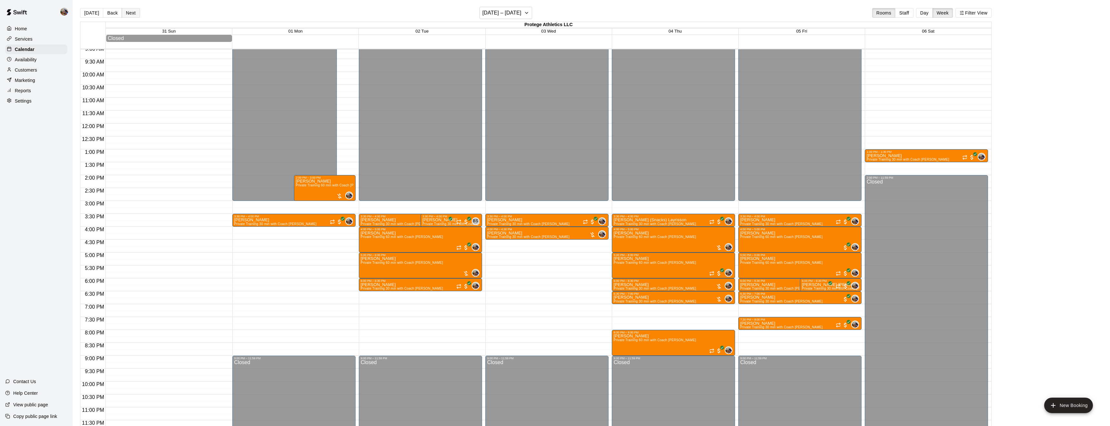
scroll to position [237, 0]
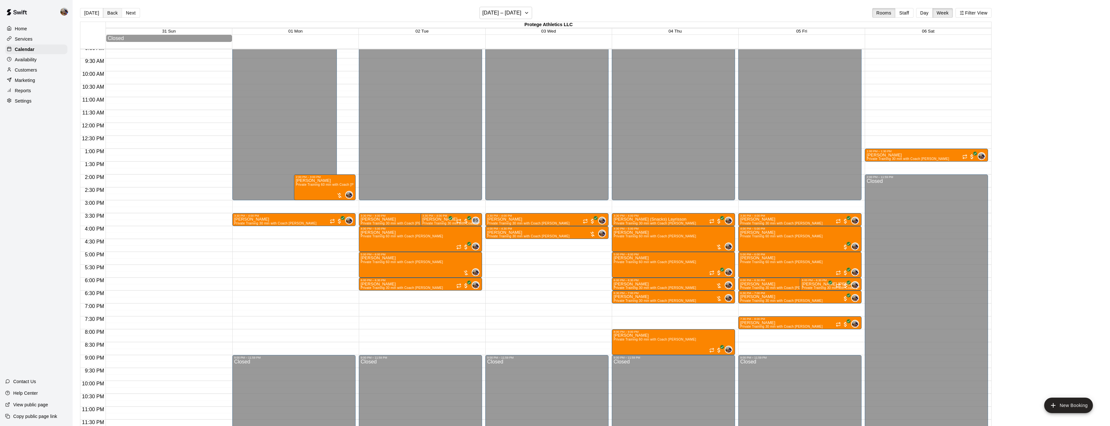
click at [114, 12] on button "Back" at bounding box center [112, 13] width 19 height 10
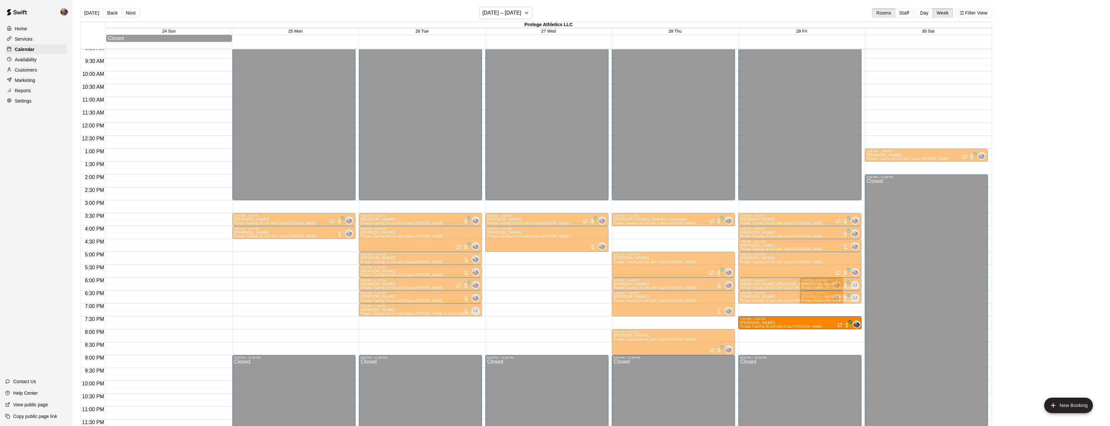
drag, startPoint x: 789, startPoint y: 323, endPoint x: 790, endPoint y: 327, distance: 3.9
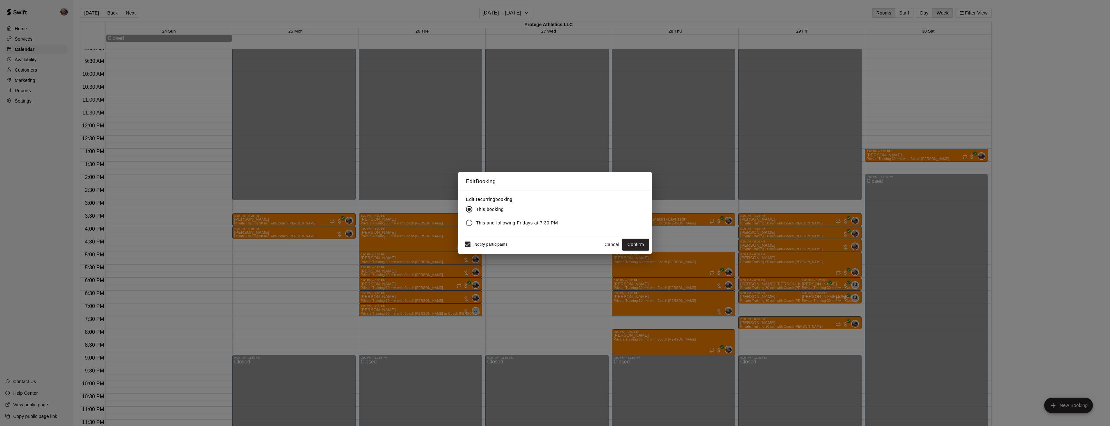
click at [606, 245] on button "Cancel" at bounding box center [612, 245] width 21 height 12
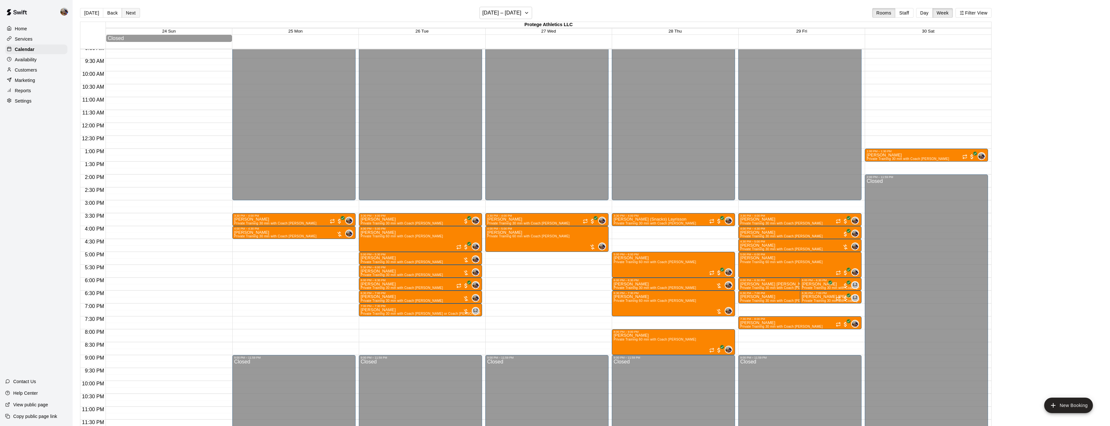
click at [132, 14] on button "Next" at bounding box center [131, 13] width 18 height 10
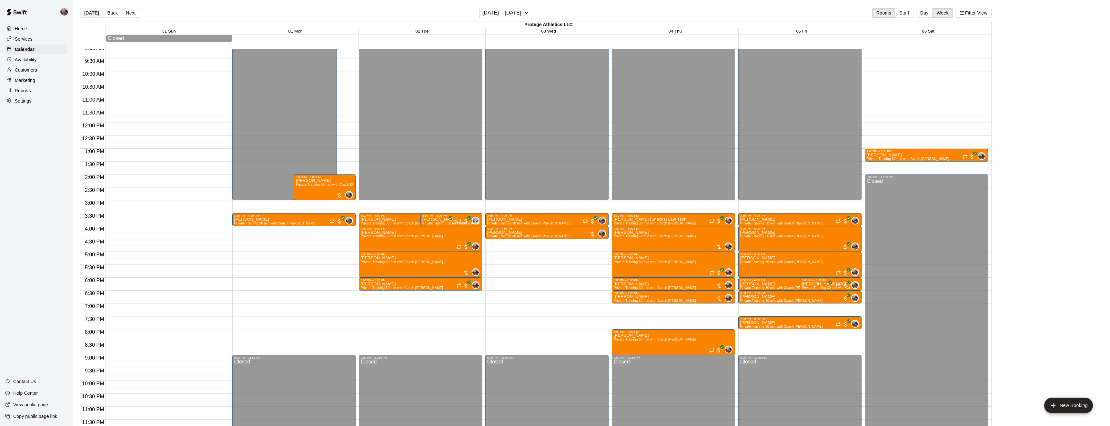
click at [96, 10] on button "Today" at bounding box center [91, 13] width 23 height 10
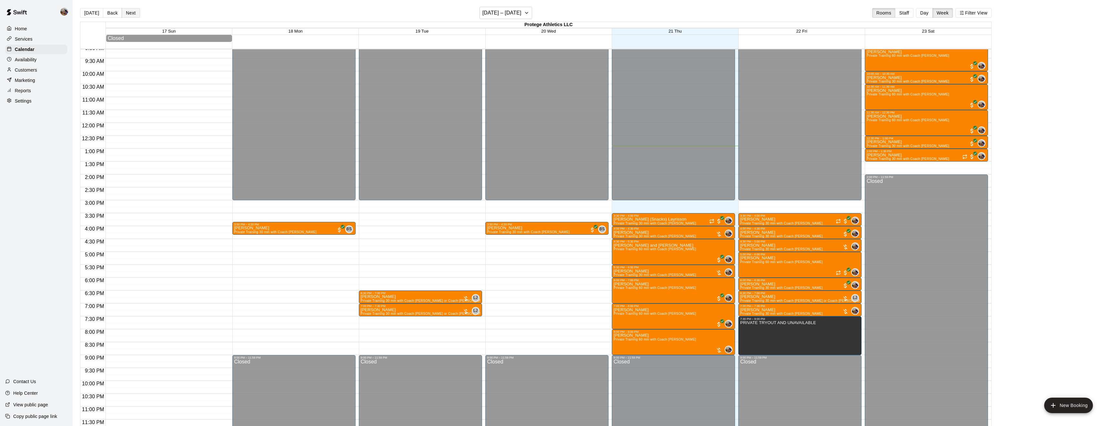
click at [135, 12] on button "Next" at bounding box center [131, 13] width 18 height 10
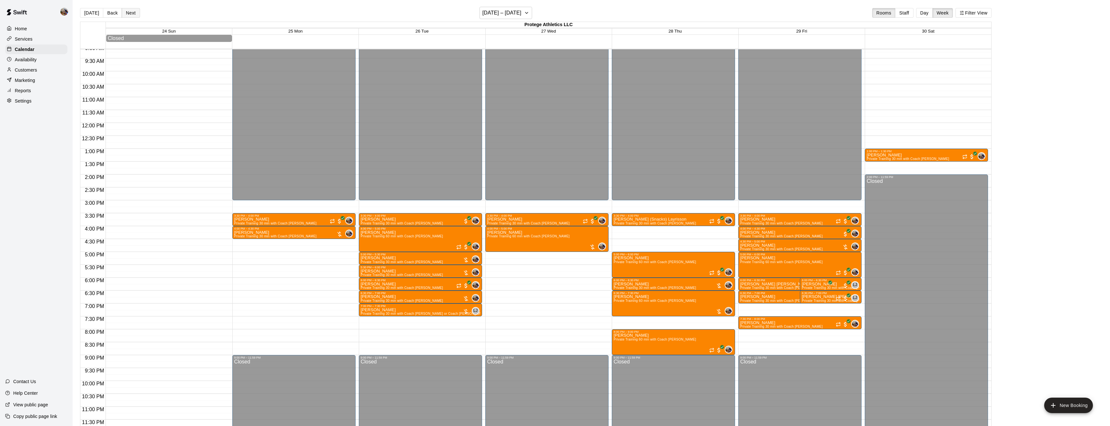
click at [126, 15] on button "Next" at bounding box center [131, 13] width 18 height 10
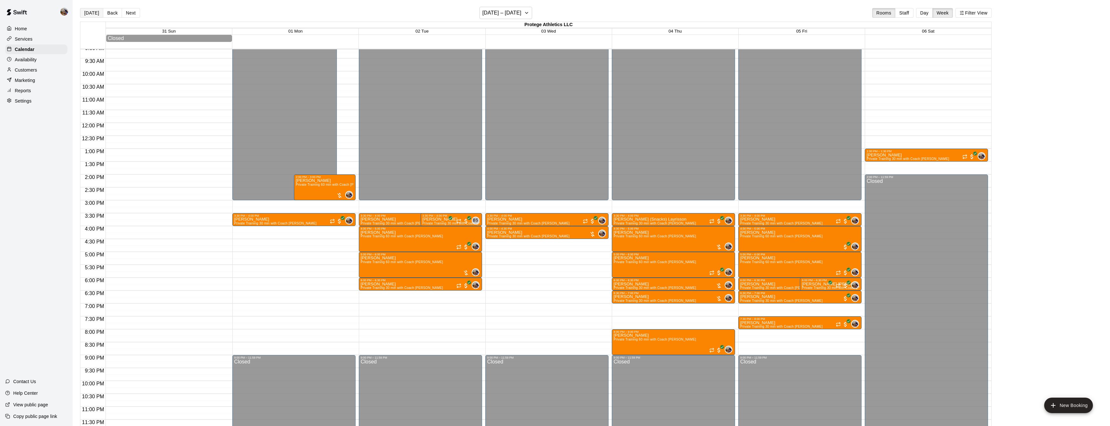
click at [98, 13] on button "Today" at bounding box center [91, 13] width 23 height 10
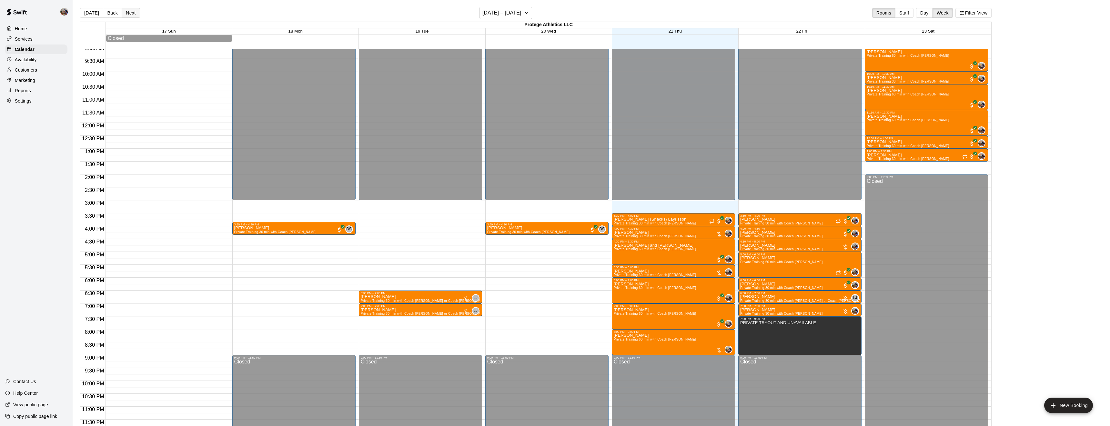
click at [129, 12] on button "Next" at bounding box center [131, 13] width 18 height 10
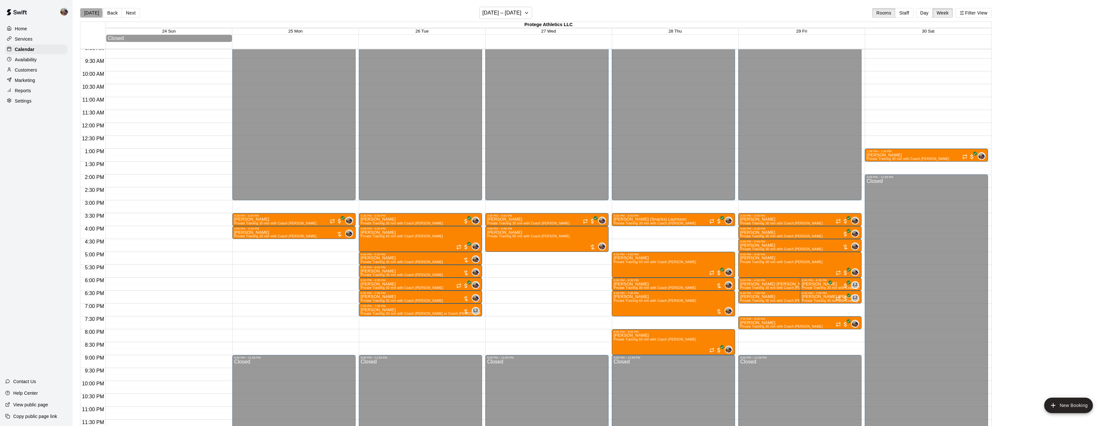
click at [88, 13] on button "Today" at bounding box center [91, 13] width 23 height 10
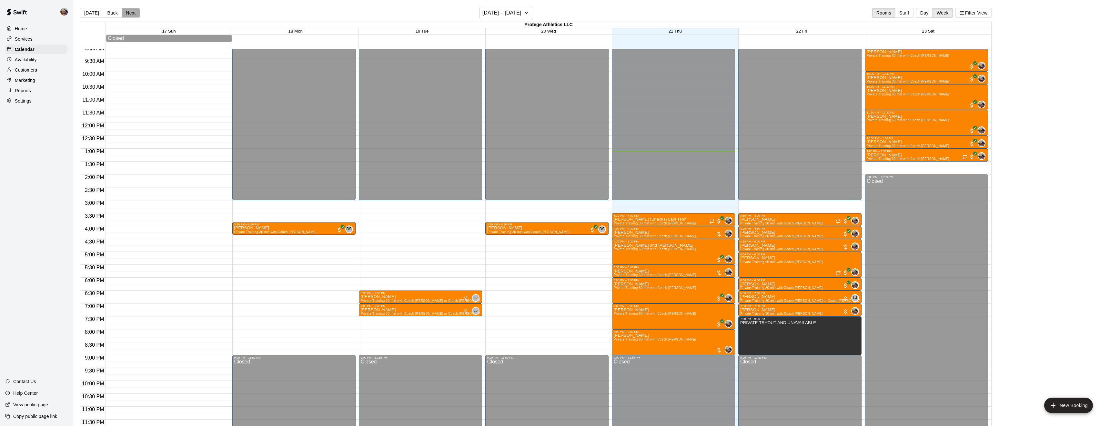
click at [136, 13] on button "Next" at bounding box center [131, 13] width 18 height 10
